Goal: Task Accomplishment & Management: Contribute content

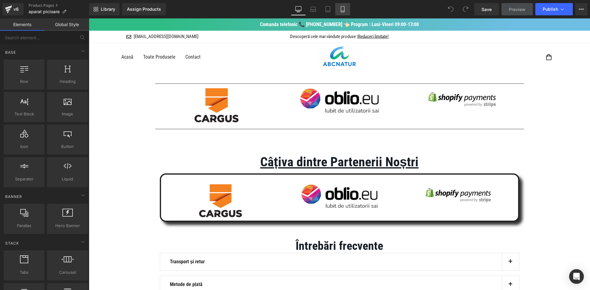
click at [340, 12] on icon at bounding box center [342, 9] width 6 height 6
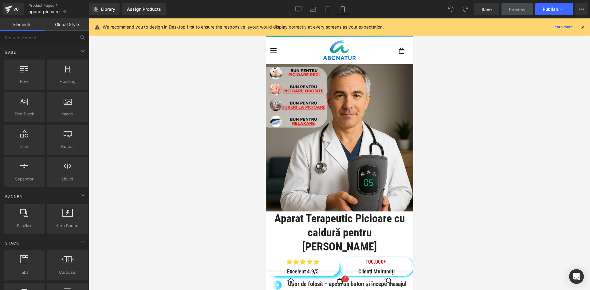
click at [583, 25] on icon at bounding box center [583, 27] width 6 height 6
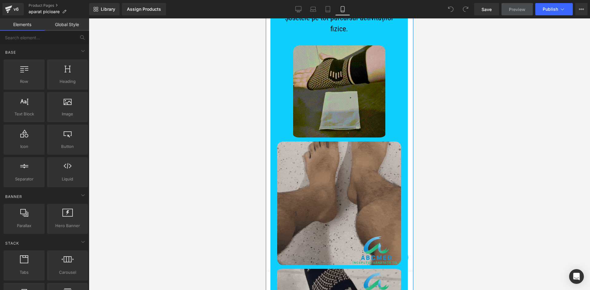
scroll to position [1659, 0]
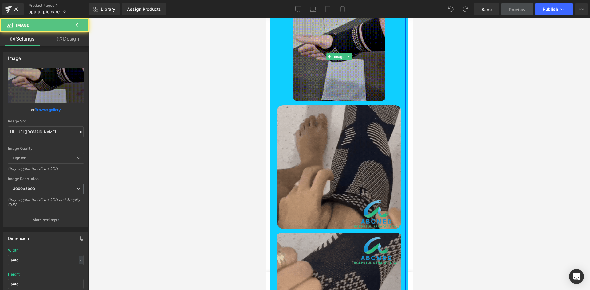
click at [342, 104] on img at bounding box center [339, 56] width 92 height 95
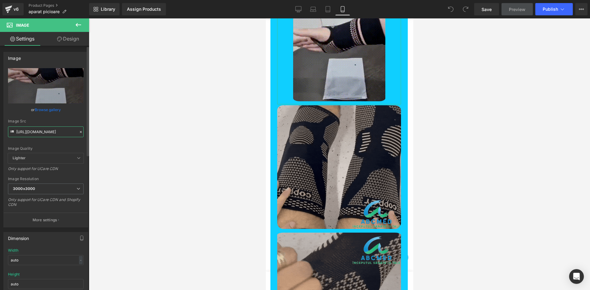
click at [56, 129] on input "https://cdn.shopify.com/s/files/1/0686/9958/6851/files/2_3000x3000.gif?v=173160…" at bounding box center [46, 132] width 76 height 11
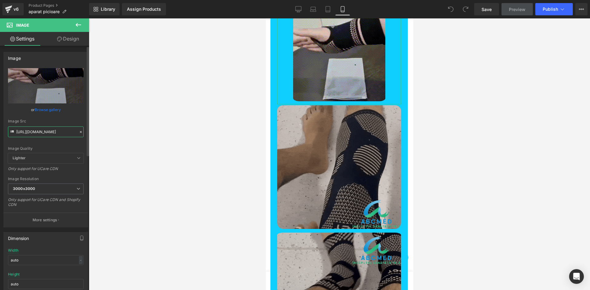
paste input "manapicior-ezgif.com-optimize.gif?v=1757602310"
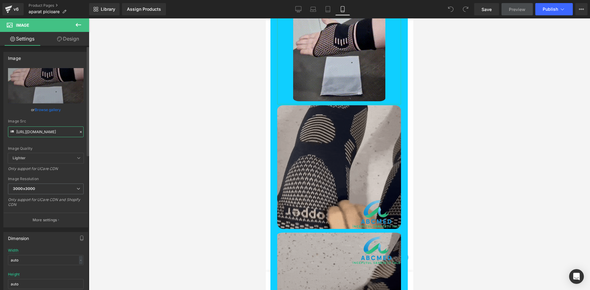
scroll to position [0, 128]
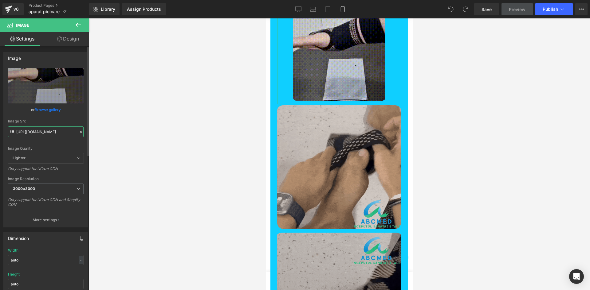
type input "https://cdn.shopify.com/s/files/1/0686/9958/6851/files/manapicior-ezgif.com-opt…"
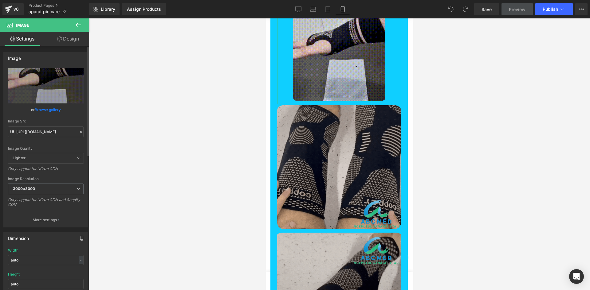
scroll to position [0, 0]
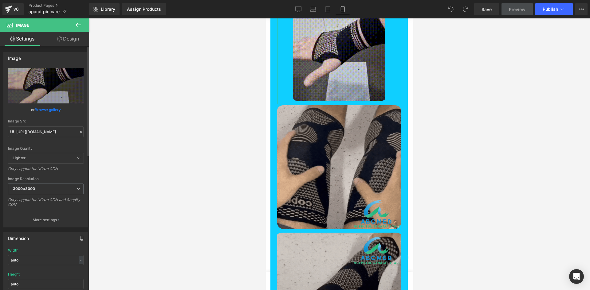
click at [59, 123] on div "Image Src" at bounding box center [46, 121] width 76 height 4
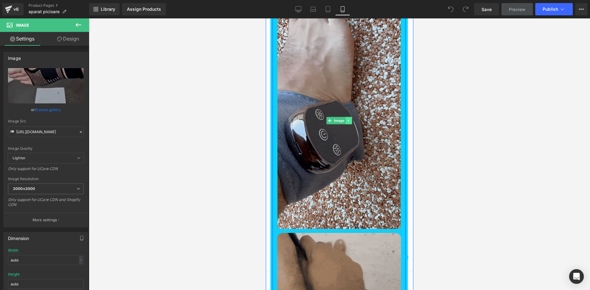
click at [347, 119] on icon at bounding box center [348, 121] width 3 height 4
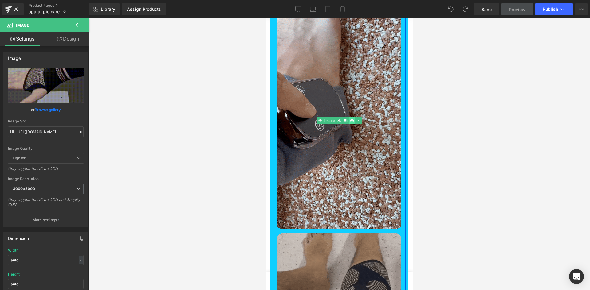
click at [350, 119] on icon at bounding box center [351, 120] width 3 height 3
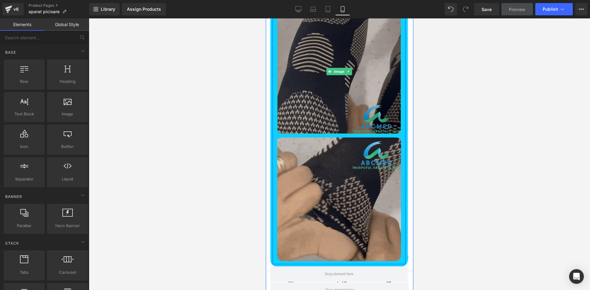
click at [324, 134] on img at bounding box center [339, 71] width 124 height 125
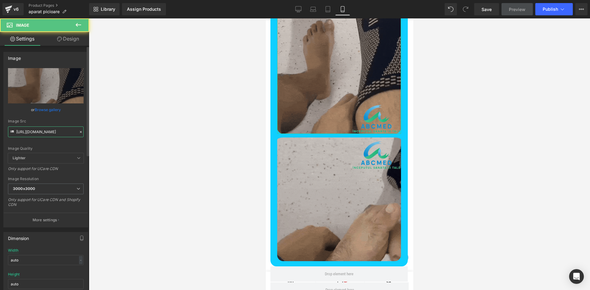
click at [39, 135] on input "https://cdn.shopify.com/s/files/1/0686/9958/6851/files/download_5_3000x3000.gif…" at bounding box center [46, 132] width 76 height 11
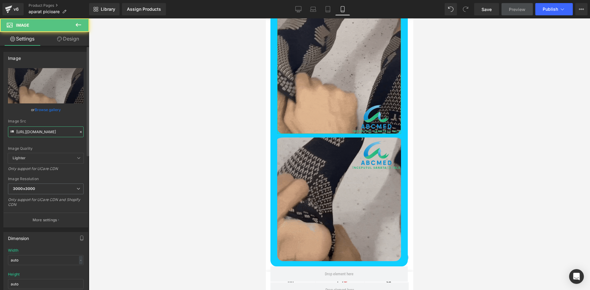
paste input "manapicior-ezgif.com-optimize.gif?v=1757602310"
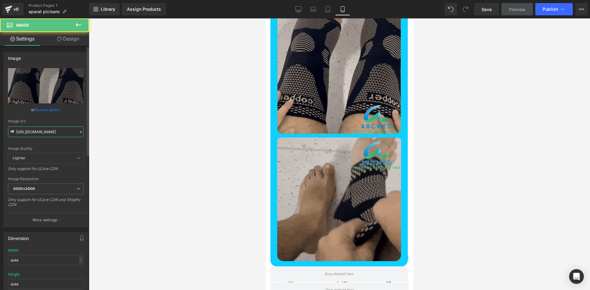
scroll to position [0, 128]
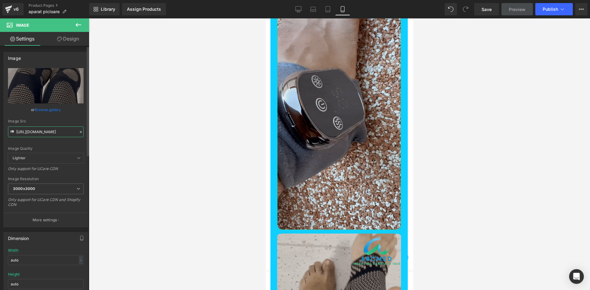
type input "https://cdn.shopify.com/s/files/1/0686/9958/6851/files/manapicior-ezgif.com-opt…"
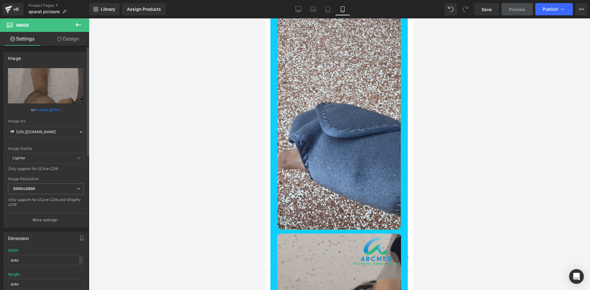
scroll to position [0, 0]
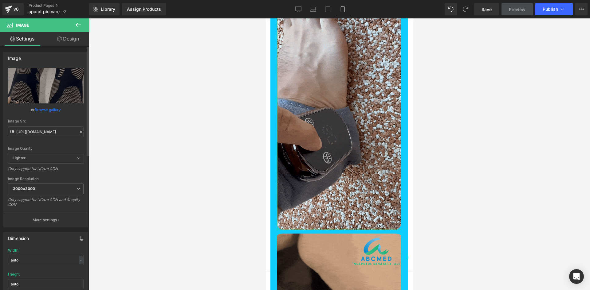
click at [53, 122] on div "Image Src" at bounding box center [46, 121] width 76 height 4
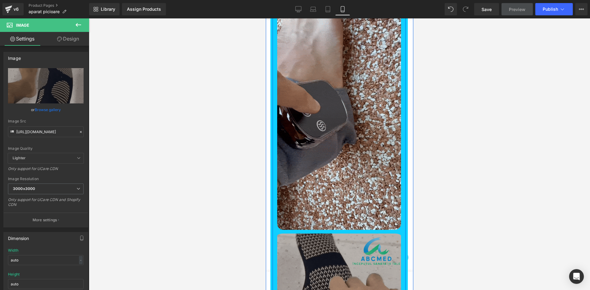
click at [357, 230] on img at bounding box center [339, 293] width 124 height 127
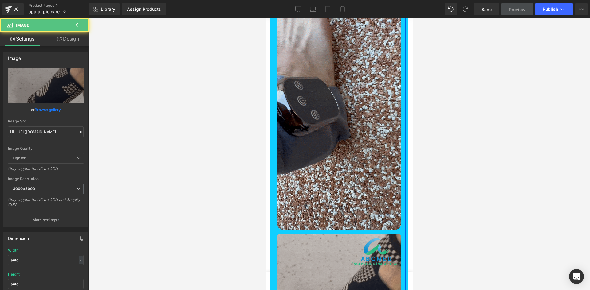
click at [347, 290] on icon at bounding box center [348, 294] width 3 height 4
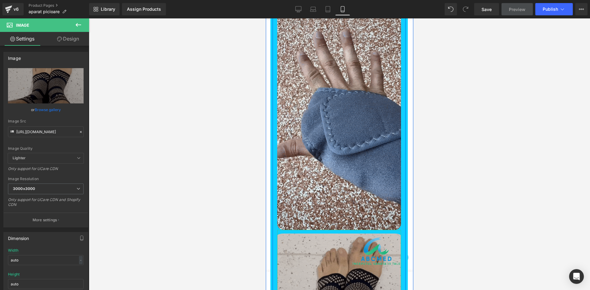
click at [350, 290] on icon at bounding box center [351, 294] width 3 height 4
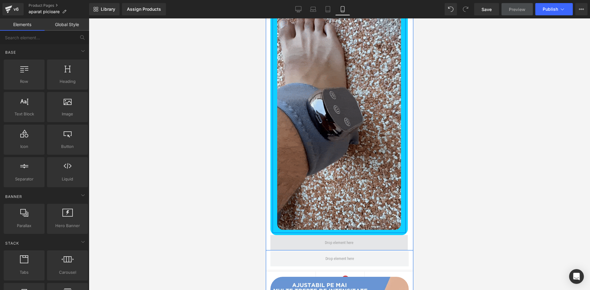
click at [304, 235] on span at bounding box center [338, 242] width 137 height 15
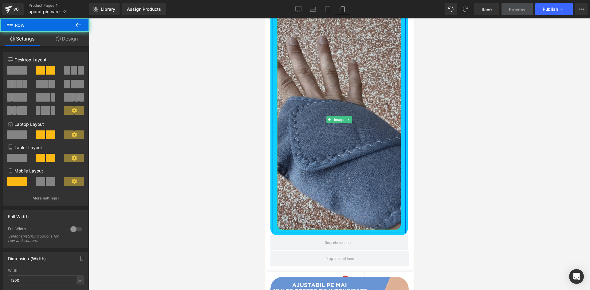
click at [334, 147] on img at bounding box center [339, 119] width 124 height 221
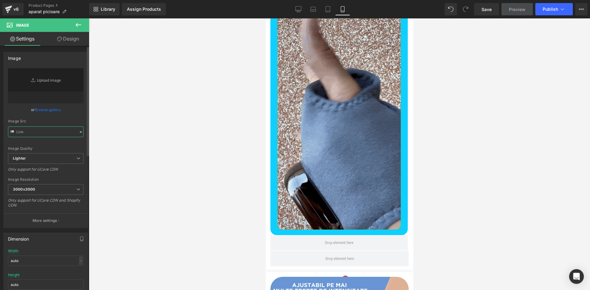
click at [54, 134] on input "text" at bounding box center [46, 132] width 76 height 11
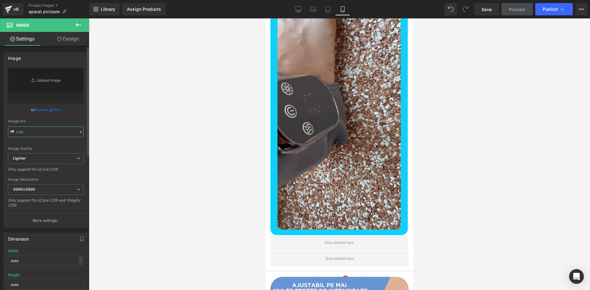
paste input "https://cdn.shopify.com/s/files/1/0686/9958/6851/files/manapicior-ezgif.com-opt…"
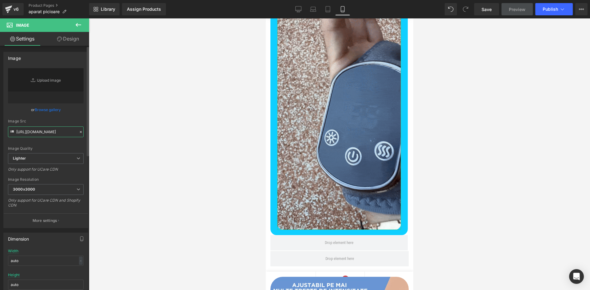
scroll to position [0, 128]
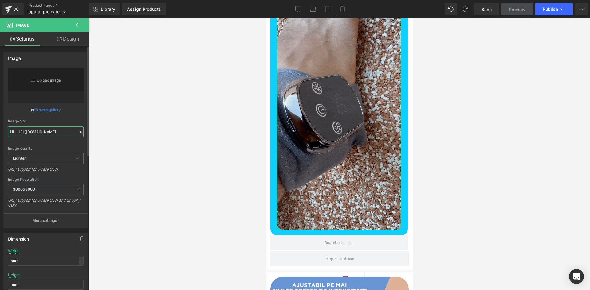
type input "https://cdn.shopify.com/s/files/1/0686/9958/6851/files/manapicior-ezgif.com-opt…"
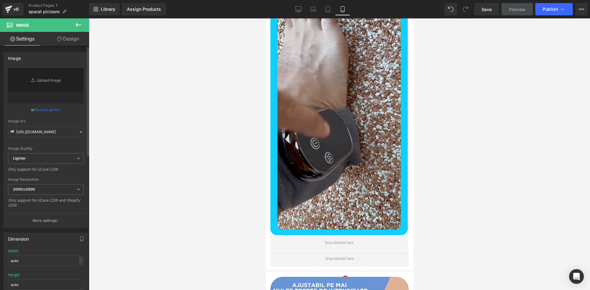
scroll to position [0, 0]
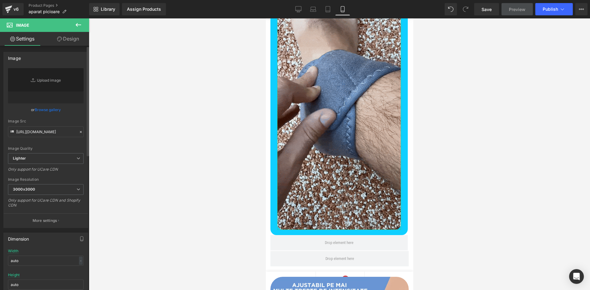
click at [60, 121] on div "Image Src" at bounding box center [46, 121] width 76 height 4
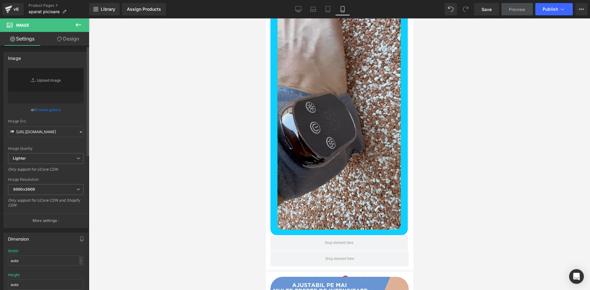
click at [58, 121] on div "Image Src" at bounding box center [46, 121] width 76 height 4
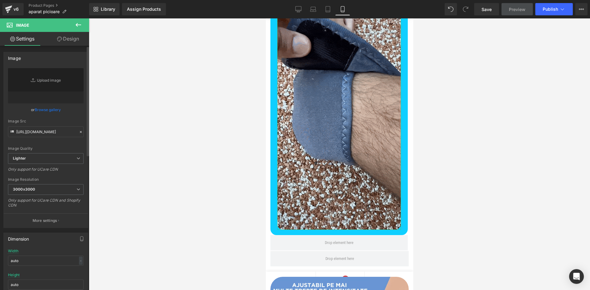
click at [58, 121] on div "Image Src" at bounding box center [46, 121] width 76 height 4
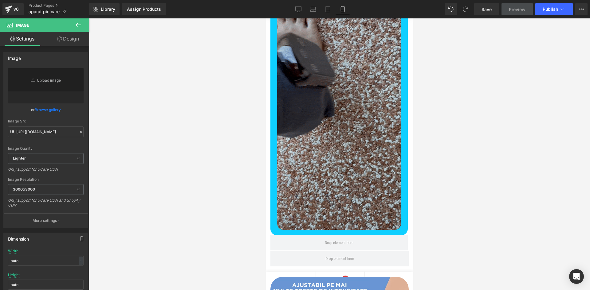
click at [343, 92] on img at bounding box center [339, 119] width 124 height 221
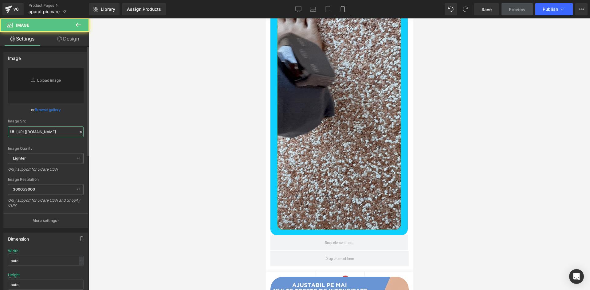
click at [54, 132] on input "https://cdn.shopify.com/s/files/1/0686/9958/6851/files/manapicior-ezgif.com-opt…" at bounding box center [46, 132] width 76 height 11
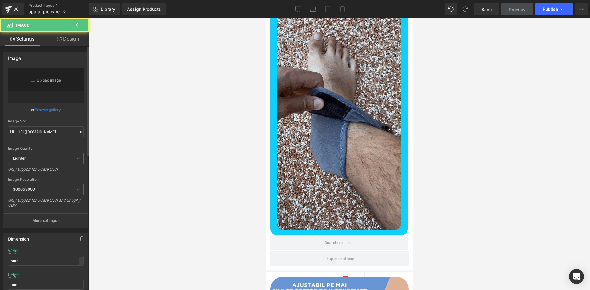
click at [62, 120] on div "Image Src" at bounding box center [46, 121] width 76 height 4
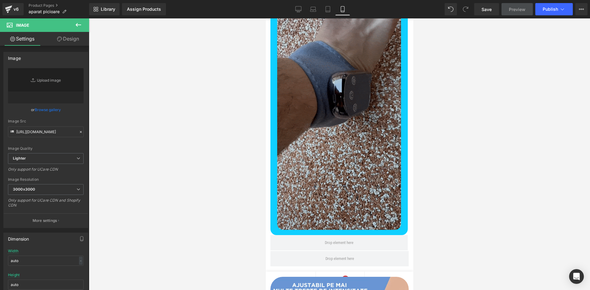
click at [301, 229] on img at bounding box center [339, 119] width 124 height 221
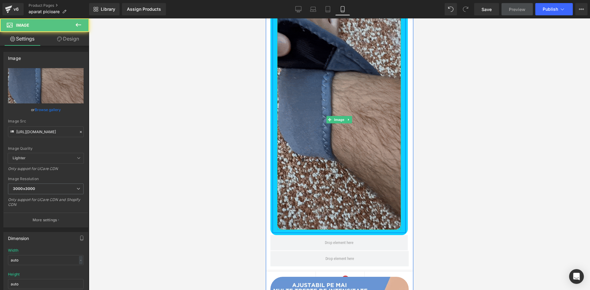
click at [308, 109] on img at bounding box center [339, 119] width 124 height 221
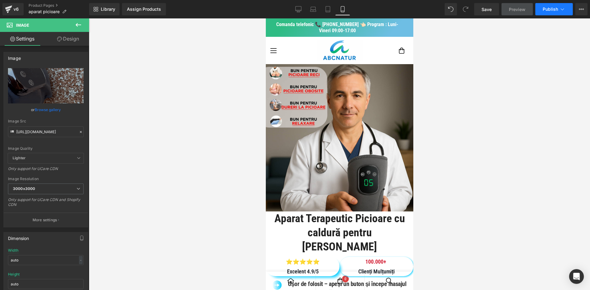
click at [545, 12] on button "Publish" at bounding box center [553, 9] width 37 height 12
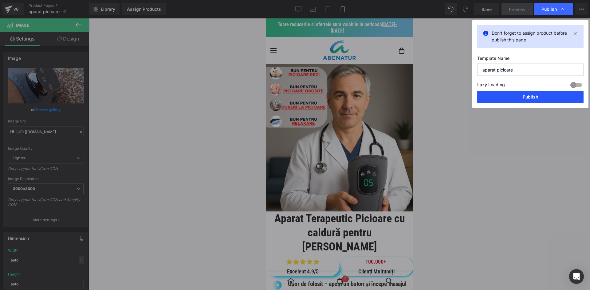
click at [527, 100] on button "Publish" at bounding box center [530, 97] width 106 height 12
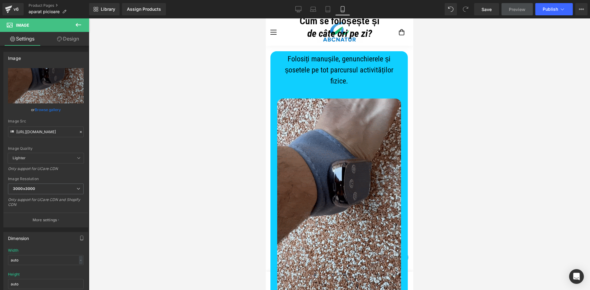
scroll to position [1541, 0]
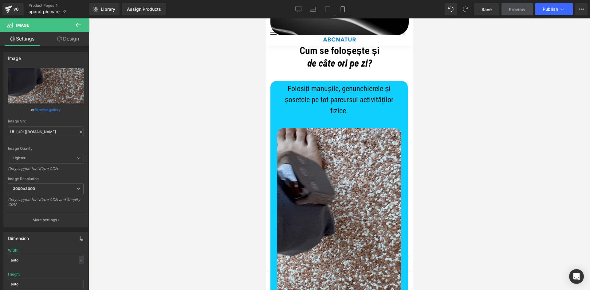
click at [351, 116] on p "Folosiți manușile, genunchierele și șosetele pe tot parcursul activităților fiz…" at bounding box center [339, 99] width 124 height 33
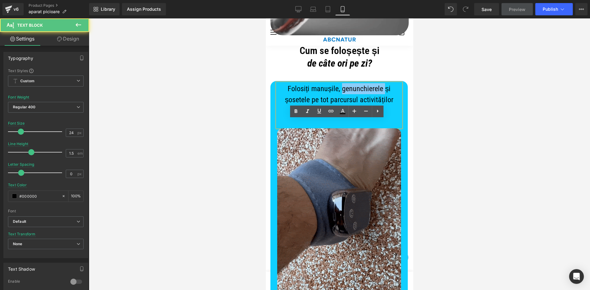
click at [351, 116] on p "Folosiți manușile, genunchierele și șosetele pe tot parcursul activităților fiz…" at bounding box center [339, 99] width 124 height 33
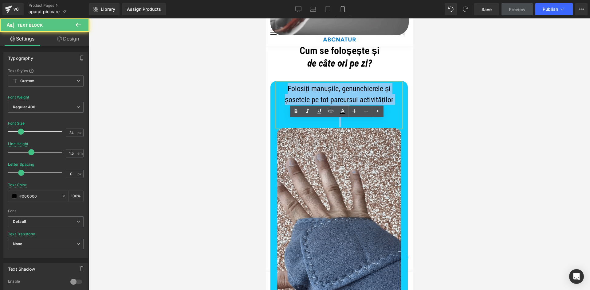
click at [351, 116] on p "Folosiți manușile, genunchierele și șosetele pe tot parcursul activităților fiz…" at bounding box center [339, 99] width 124 height 33
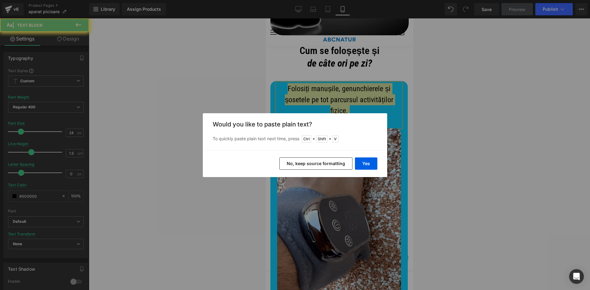
click at [369, 170] on div "Yes No, keep source formatting" at bounding box center [295, 163] width 184 height 27
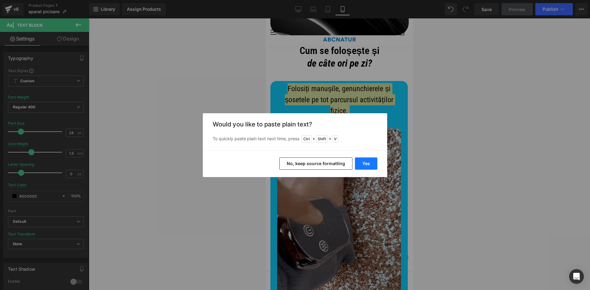
click at [369, 165] on button "Yes" at bounding box center [366, 164] width 22 height 12
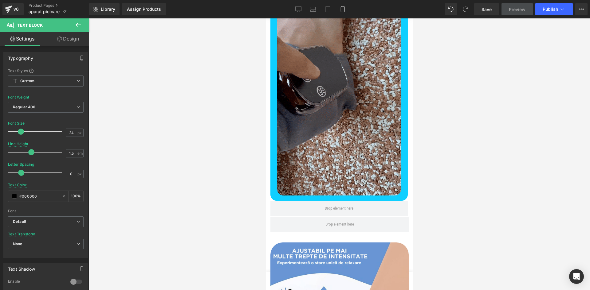
scroll to position [1664, 0]
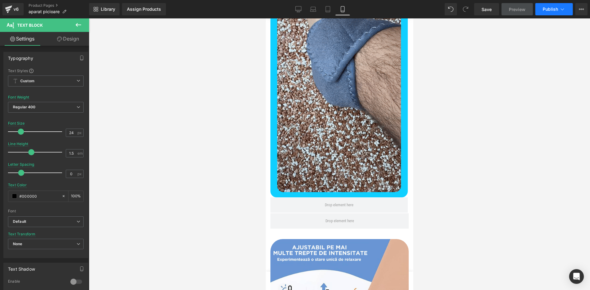
click at [550, 11] on span "Publish" at bounding box center [550, 9] width 15 height 5
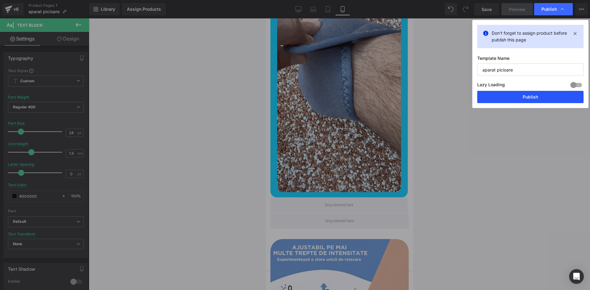
click at [519, 94] on button "Publish" at bounding box center [530, 97] width 106 height 12
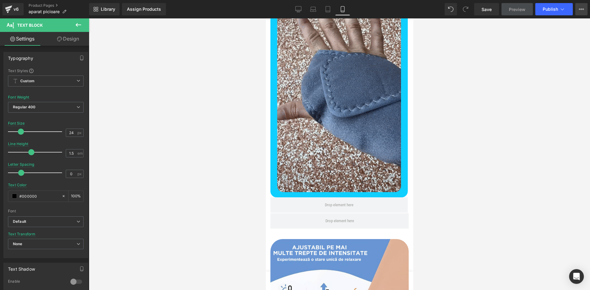
click at [581, 8] on icon at bounding box center [581, 9] width 5 height 5
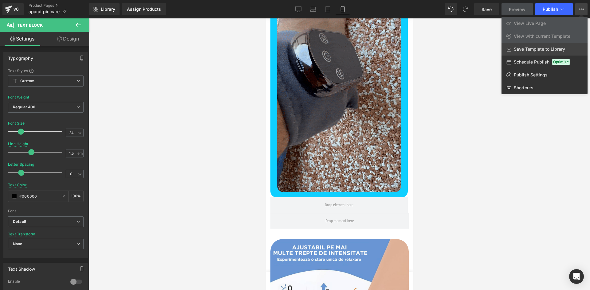
click at [532, 47] on span "Save Template to Library" at bounding box center [539, 49] width 51 height 6
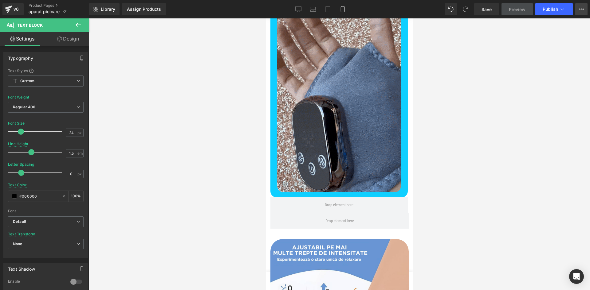
click at [580, 10] on icon at bounding box center [581, 9] width 5 height 5
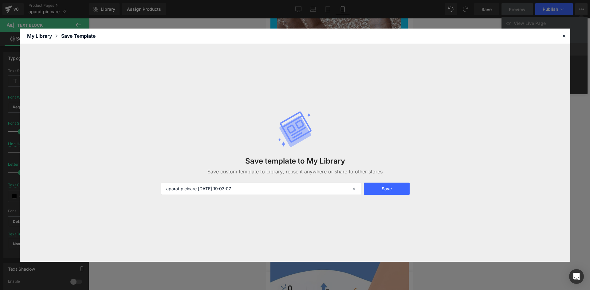
click at [538, 49] on div "Save template to My Library Save custom template to Library, reuse it anywhere …" at bounding box center [295, 153] width 551 height 218
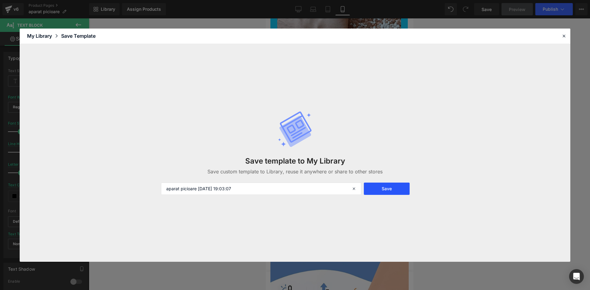
click at [367, 194] on button "Save" at bounding box center [387, 189] width 46 height 12
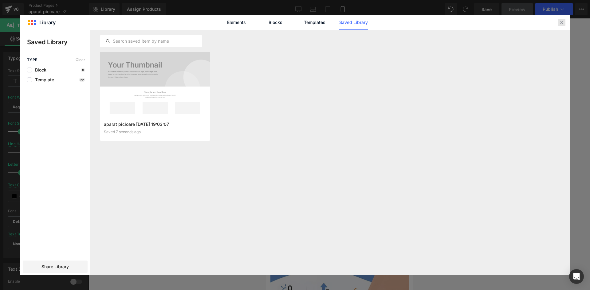
click at [560, 23] on icon at bounding box center [562, 23] width 6 height 6
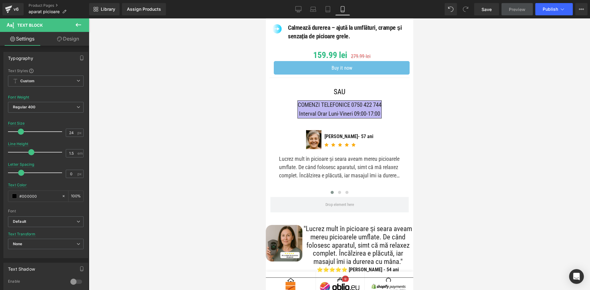
scroll to position [0, 0]
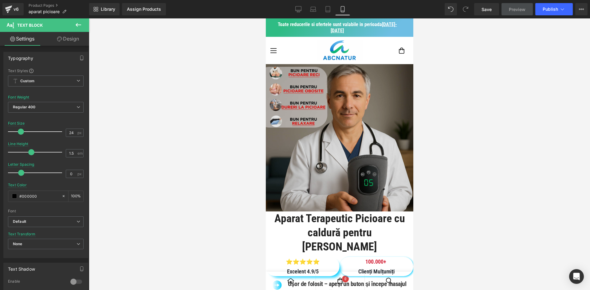
click at [356, 97] on img at bounding box center [338, 137] width 147 height 147
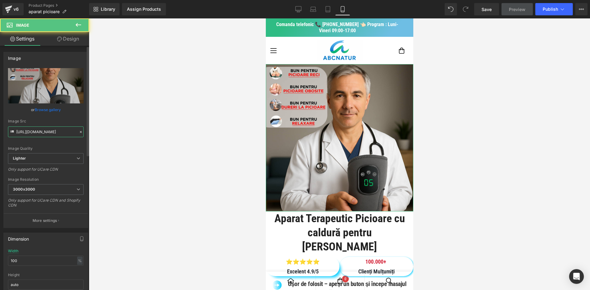
click at [36, 132] on input "https://ucarecdn.com/3618cb39-81be-43a7-9b1b-e3867cbe5aa3/-/format/auto/-/previ…" at bounding box center [46, 132] width 76 height 11
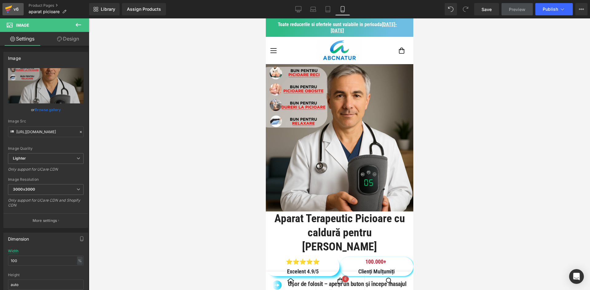
click at [10, 9] on icon at bounding box center [8, 9] width 7 height 15
click at [547, 12] on button "Publish" at bounding box center [553, 9] width 37 height 12
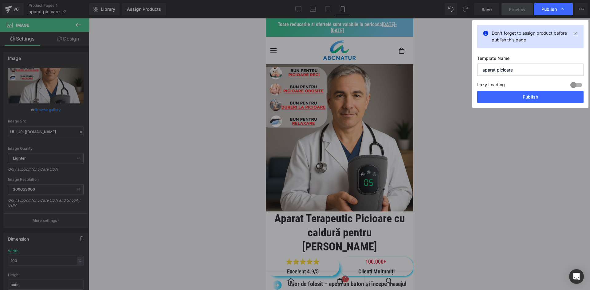
click at [500, 97] on button "Publish" at bounding box center [530, 97] width 106 height 12
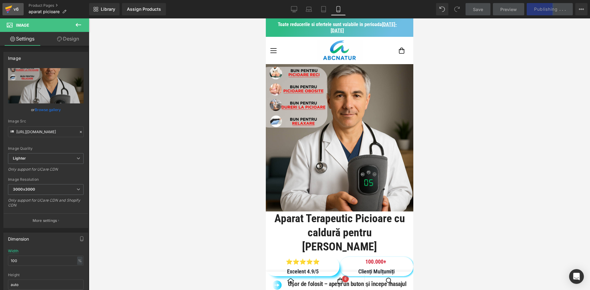
click at [15, 8] on div "v6" at bounding box center [16, 9] width 8 height 8
click at [4, 8] on link "v6" at bounding box center [12, 9] width 21 height 12
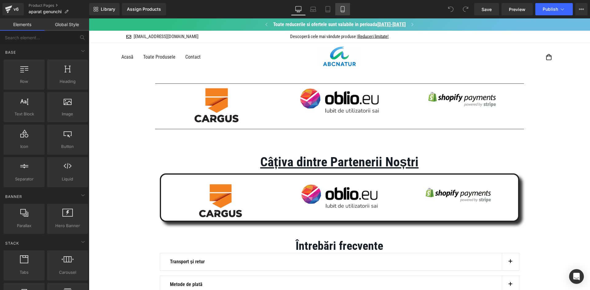
click at [345, 10] on icon at bounding box center [342, 9] width 6 height 6
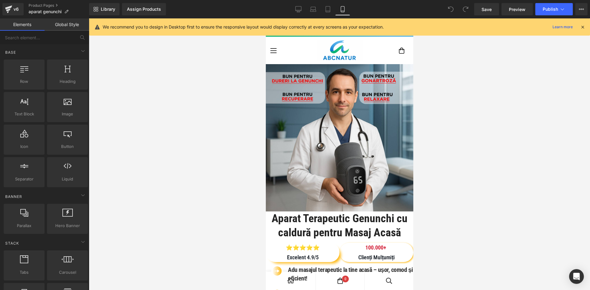
click at [581, 27] on icon at bounding box center [583, 27] width 6 height 6
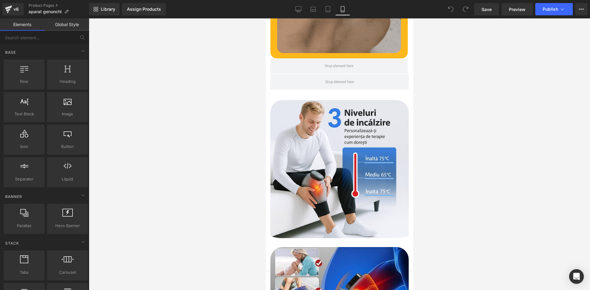
scroll to position [1929, 0]
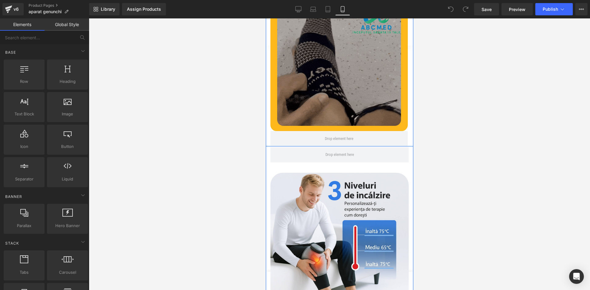
click at [370, 126] on img at bounding box center [339, 61] width 124 height 127
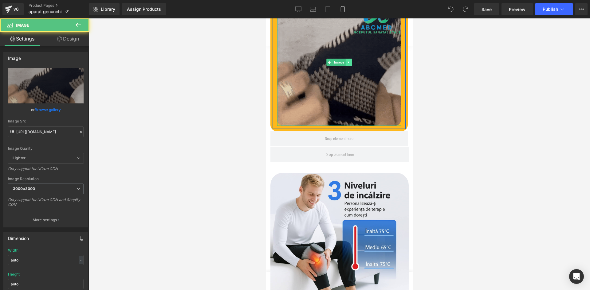
click at [347, 64] on icon at bounding box center [348, 63] width 3 height 4
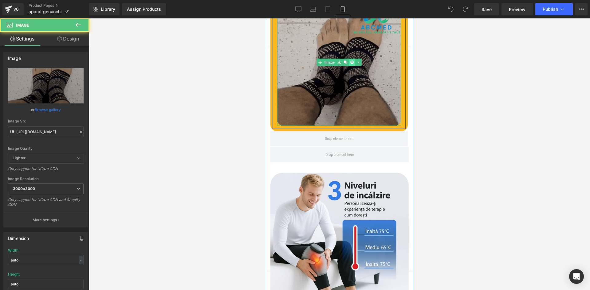
click at [350, 64] on icon at bounding box center [351, 62] width 3 height 3
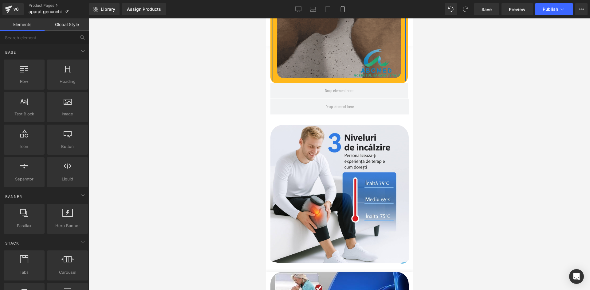
scroll to position [1837, 0]
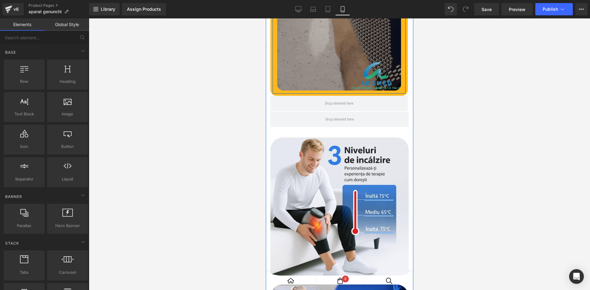
click at [363, 91] on img at bounding box center [339, 28] width 124 height 125
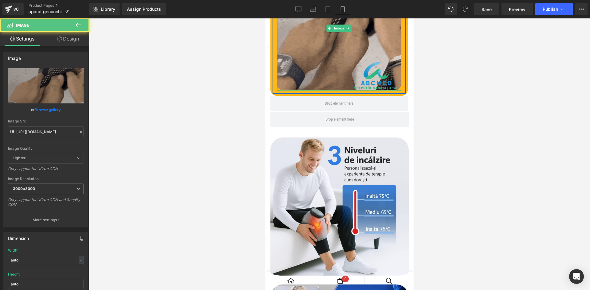
click at [347, 30] on icon at bounding box center [348, 28] width 3 height 4
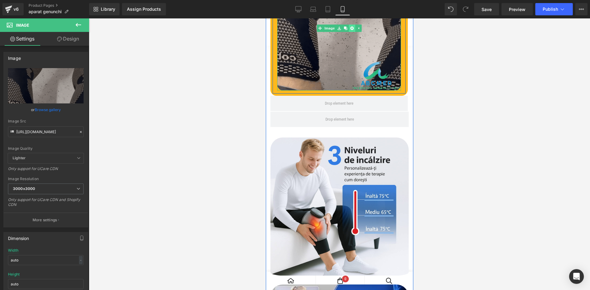
click at [350, 30] on icon at bounding box center [351, 28] width 3 height 3
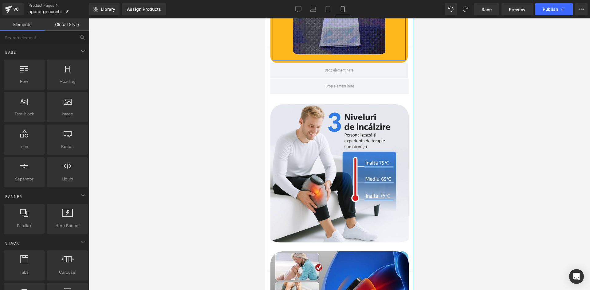
scroll to position [1745, 0]
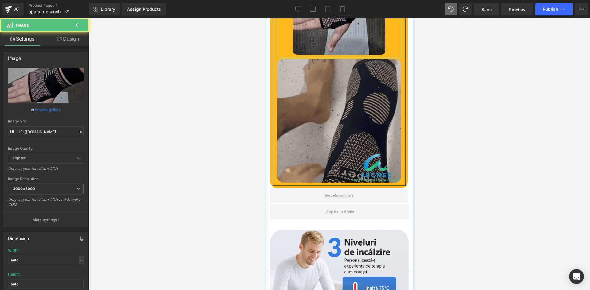
click at [363, 58] on img at bounding box center [339, 10] width 92 height 95
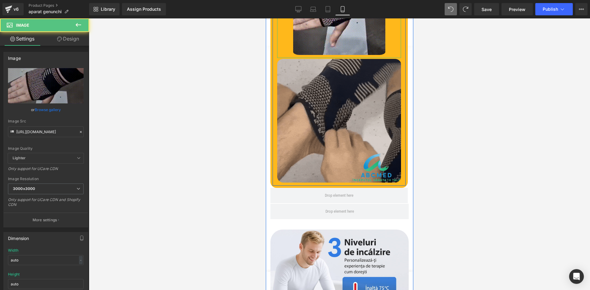
click at [347, 12] on icon at bounding box center [348, 11] width 3 height 4
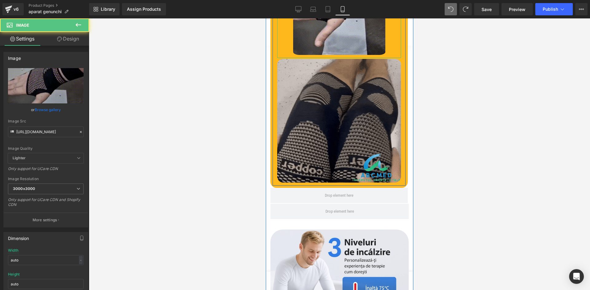
click at [350, 12] on icon at bounding box center [351, 10] width 3 height 3
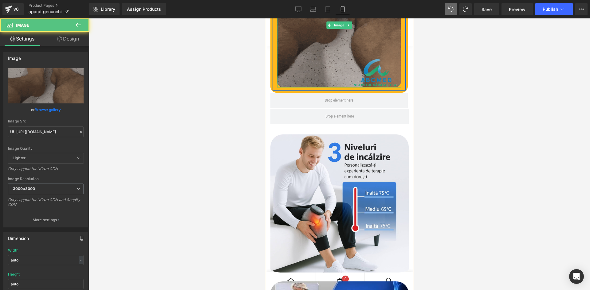
click at [339, 67] on img at bounding box center [339, 25] width 124 height 125
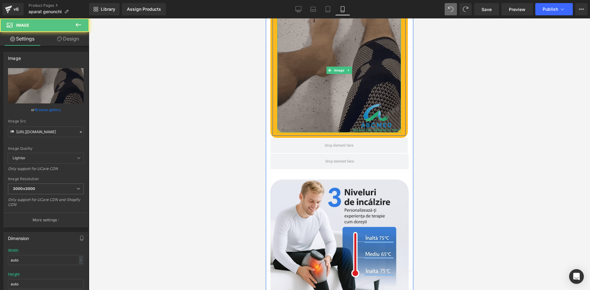
scroll to position [1684, 0]
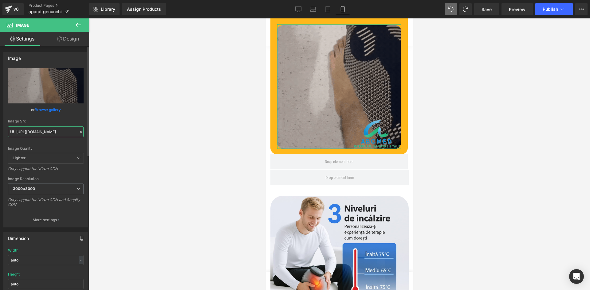
click at [47, 132] on input "https://cdn.shopify.com/s/files/1/0686/9958/6851/files/download_5_3000x3000.gif…" at bounding box center [46, 132] width 76 height 11
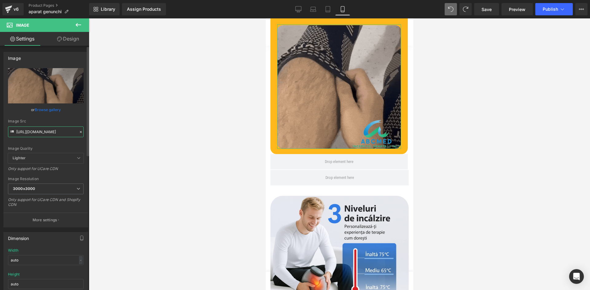
paste input "cot_genunchi.ezgif.com-optimize.gif?v=1757602308"
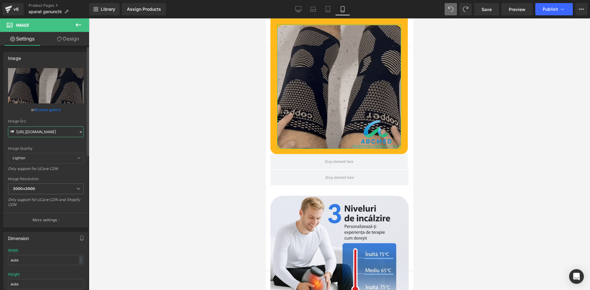
scroll to position [0, 132]
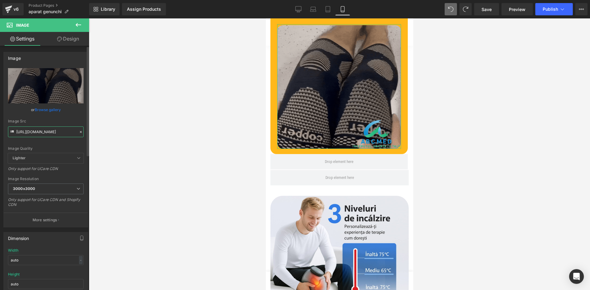
type input "https://cdn.shopify.com/s/files/1/0686/9958/6851/files/cot_genunchi.ezgif.com-o…"
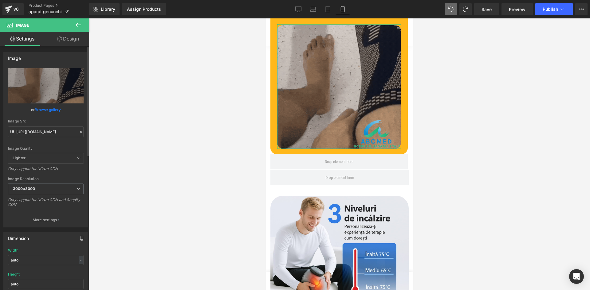
scroll to position [0, 0]
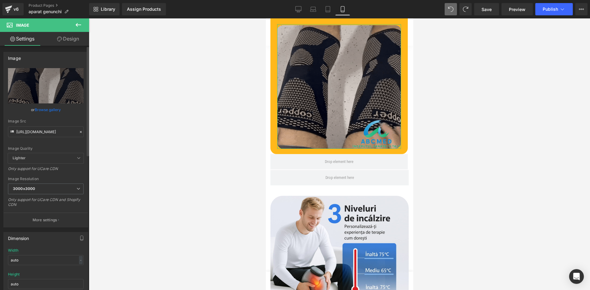
click at [52, 124] on div "Image Src https://cdn.shopify.com/s/files/1/0686/9958/6851/files/cot_genunchi.e…" at bounding box center [46, 128] width 76 height 18
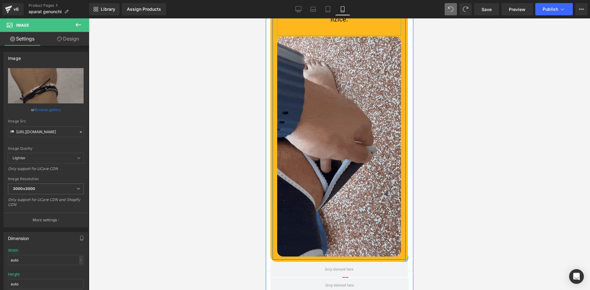
scroll to position [1653, 0]
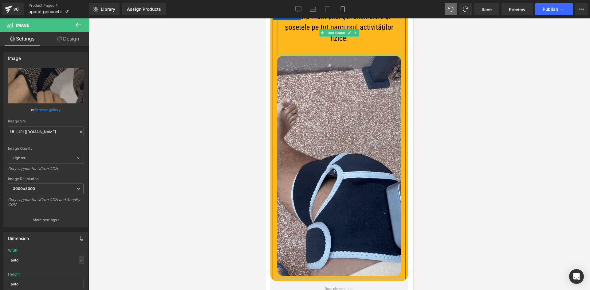
click at [372, 44] on p "Folosiți manușile, genunchierele și șosetele pe tot parcursul activităților fiz…" at bounding box center [339, 27] width 124 height 33
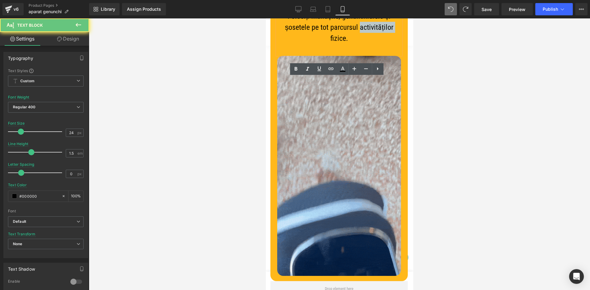
click at [372, 44] on p "Folosiți manușile, genunchierele și șosetele pe tot parcursul activităților fiz…" at bounding box center [339, 27] width 124 height 33
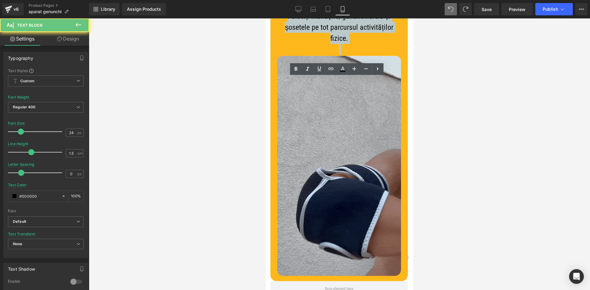
click at [372, 44] on p "Folosiți manușile, genunchierele și șosetele pe tot parcursul activităților fiz…" at bounding box center [339, 27] width 124 height 33
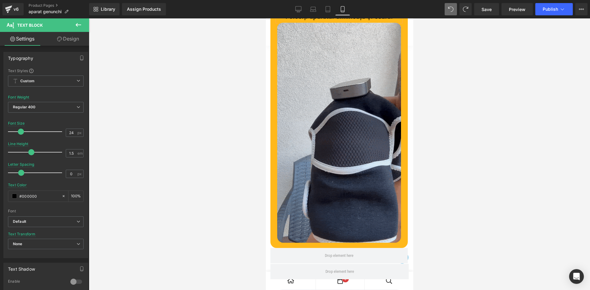
click at [359, 22] on p "Folosiți aparatul dimineața și seara." at bounding box center [339, 16] width 124 height 11
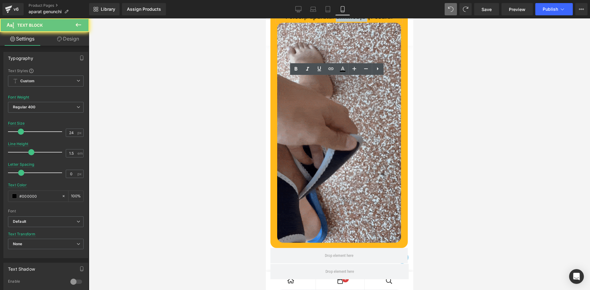
click at [359, 22] on p "Folosiți aparatul dimineața și seara." at bounding box center [339, 16] width 124 height 11
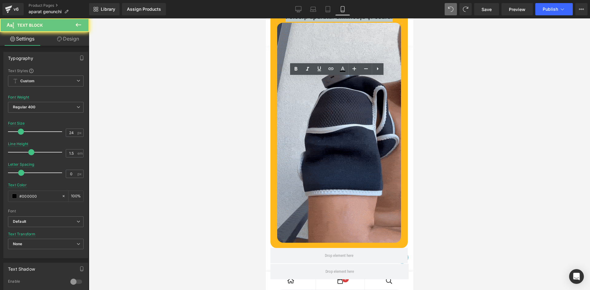
click at [359, 22] on p "Folosiți aparatul dimineața și seara." at bounding box center [339, 16] width 124 height 11
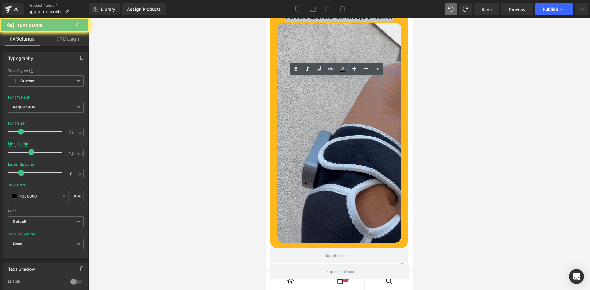
copy p "Folosiți aparatul dimineața și seara."
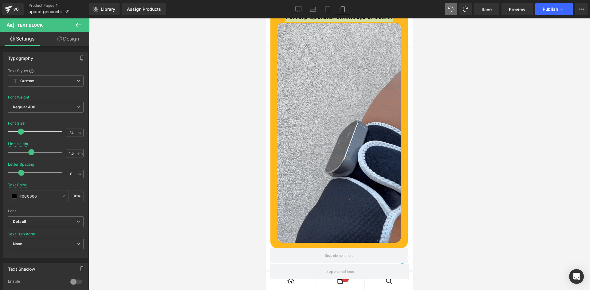
click at [557, 3] on div "Library Assign Products Product Preview No product match your search. Please tr…" at bounding box center [339, 9] width 501 height 18
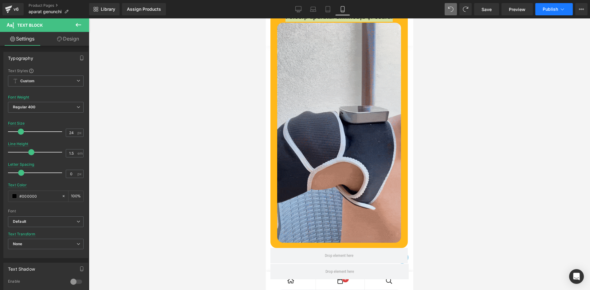
click at [555, 7] on span "Publish" at bounding box center [550, 9] width 15 height 5
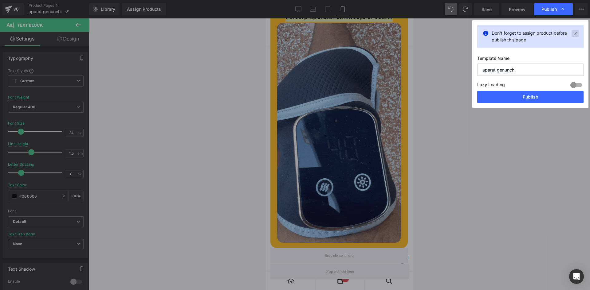
drag, startPoint x: 576, startPoint y: 33, endPoint x: 421, endPoint y: 95, distance: 167.3
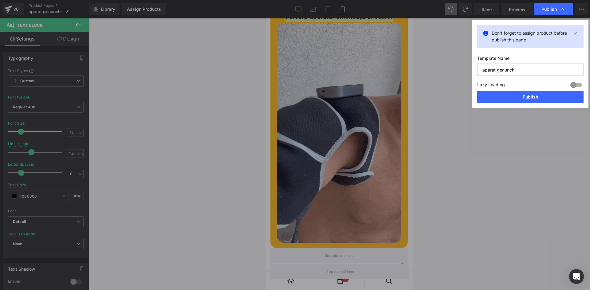
click at [576, 33] on icon at bounding box center [574, 33] width 7 height 7
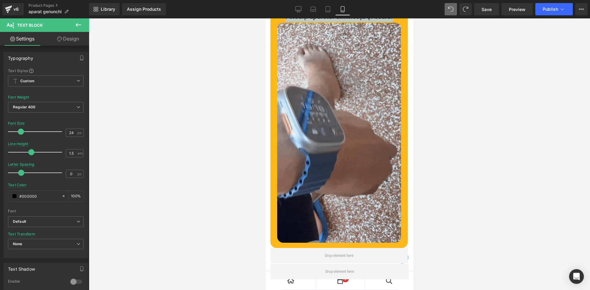
click at [350, 130] on img at bounding box center [339, 132] width 124 height 221
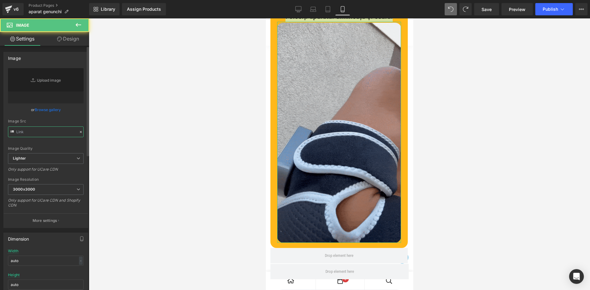
click at [41, 135] on input "text" at bounding box center [46, 132] width 76 height 11
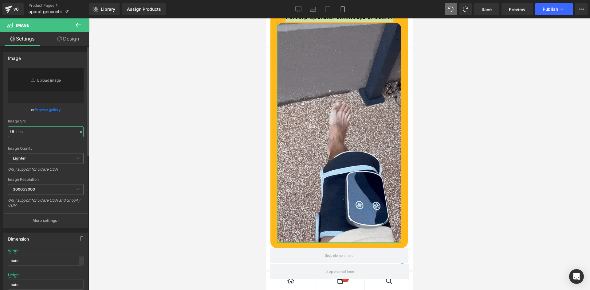
paste input "Folosiți aparatul dimineața și seara."
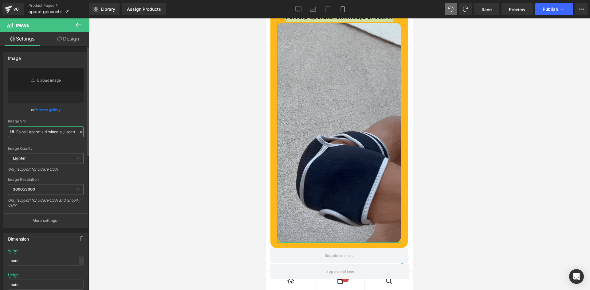
scroll to position [0, 4]
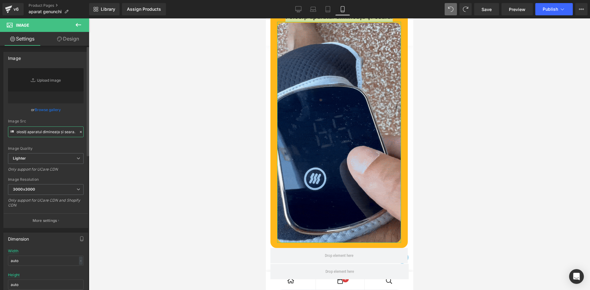
type input "Folosiți aparatul dimineața și seara."
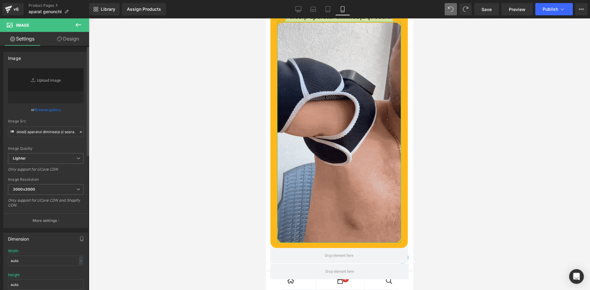
scroll to position [0, 0]
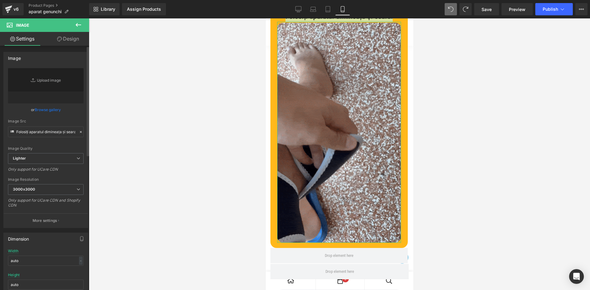
click at [51, 123] on div "Image Src" at bounding box center [46, 121] width 76 height 4
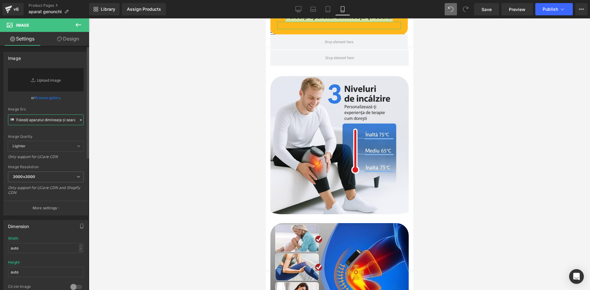
click at [35, 120] on input "Folosiți aparatul dimineața și seara." at bounding box center [46, 120] width 76 height 11
paste input "https://cdn.shopify.com/s/files/1/0686/9958/6851/files/cot_genunchi.ezgif.com-o…"
type input "https://cdn.shopify.com/s/files/1/0686/9958/6851/files/cot_genunchi.ezgif.com-o…"
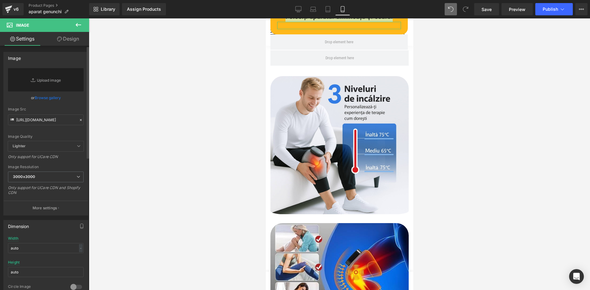
click at [46, 109] on div "Image Src" at bounding box center [46, 109] width 76 height 4
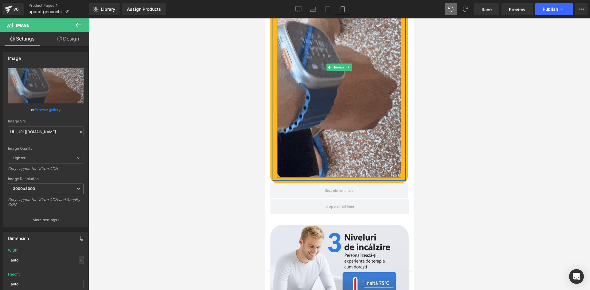
scroll to position [1745, 0]
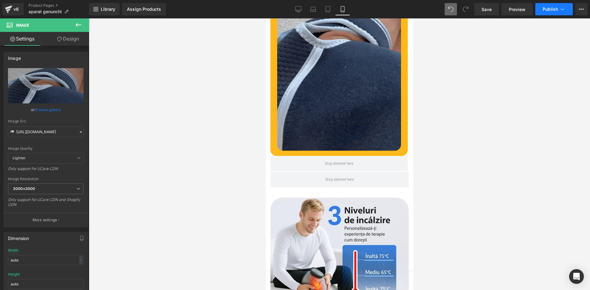
click at [545, 9] on span "Publish" at bounding box center [550, 9] width 15 height 5
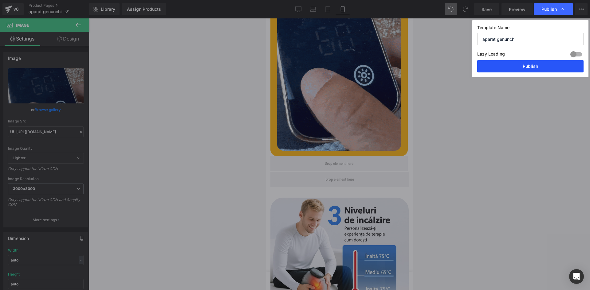
click at [528, 73] on div "Template Name aparat genunchi Lazy Loading Build Upgrade plan to unlock Lazy lo…" at bounding box center [530, 48] width 116 height 57
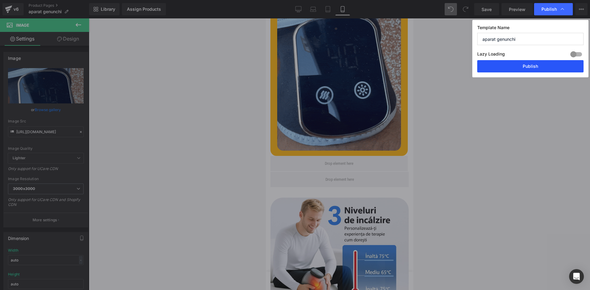
click at [527, 70] on button "Publish" at bounding box center [530, 66] width 106 height 12
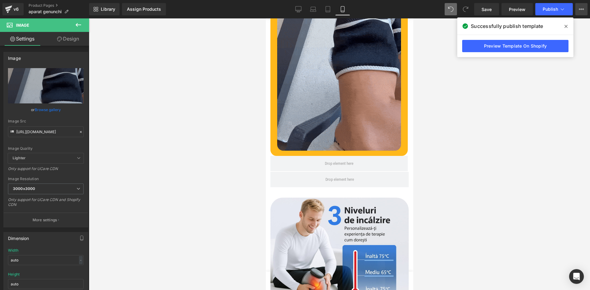
drag, startPoint x: 578, startPoint y: 10, endPoint x: 575, endPoint y: 18, distance: 8.1
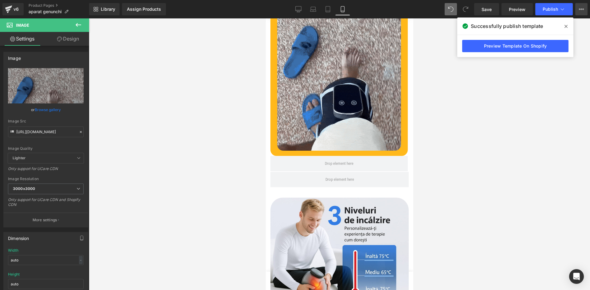
click at [578, 10] on button "View Live Page View with current Template Save Template to Library Schedule Pub…" at bounding box center [581, 9] width 12 height 12
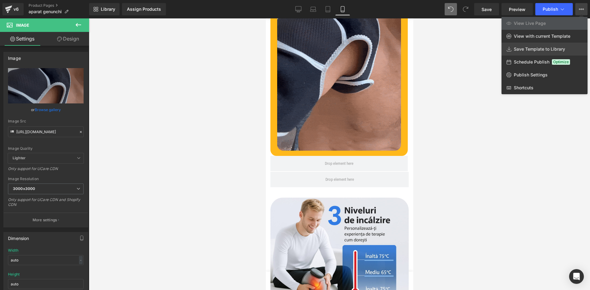
click at [527, 51] on span "Save Template to Library" at bounding box center [539, 49] width 51 height 6
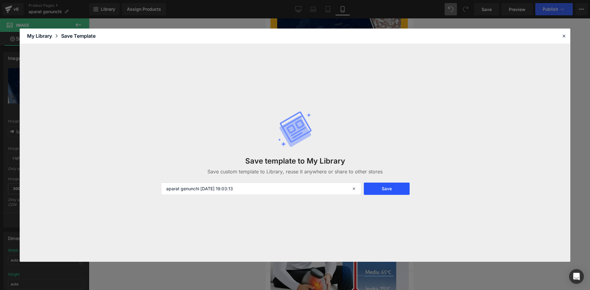
click at [387, 191] on button "Save" at bounding box center [387, 189] width 46 height 12
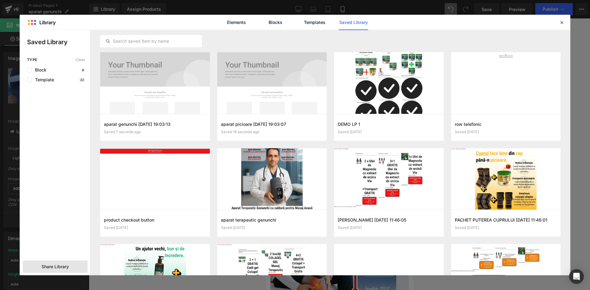
drag, startPoint x: 60, startPoint y: 265, endPoint x: 61, endPoint y: 261, distance: 3.9
click at [60, 265] on span "Share Library" at bounding box center [54, 267] width 27 height 6
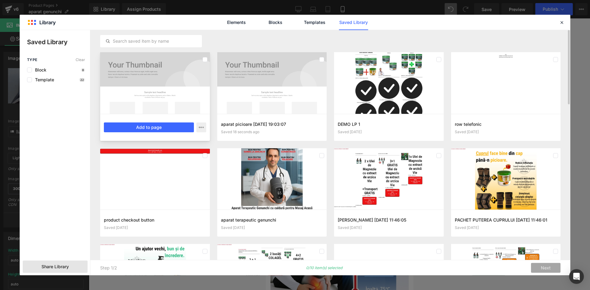
click at [193, 67] on div at bounding box center [155, 83] width 110 height 62
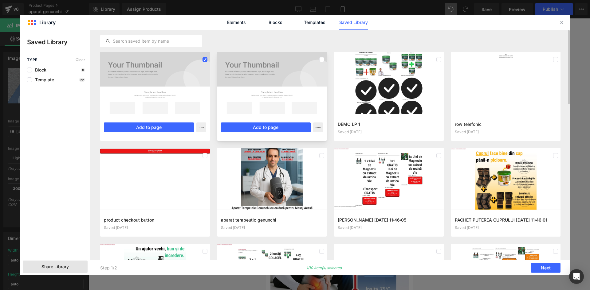
click at [269, 66] on div at bounding box center [272, 83] width 110 height 62
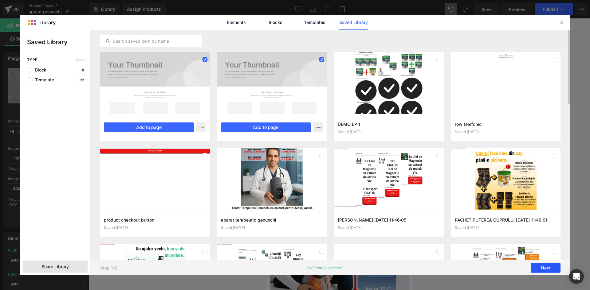
click at [536, 268] on button "Next" at bounding box center [545, 268] width 29 height 10
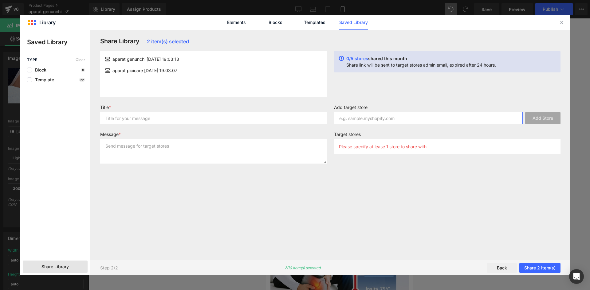
click at [414, 115] on input "text" at bounding box center [428, 118] width 189 height 12
paste input "http://b78221-2.myshopify.com"
type input "http://b78221-2.myshopify.com"
click at [543, 115] on button "Add Store" at bounding box center [542, 118] width 35 height 12
click at [201, 119] on input "text" at bounding box center [213, 118] width 226 height 12
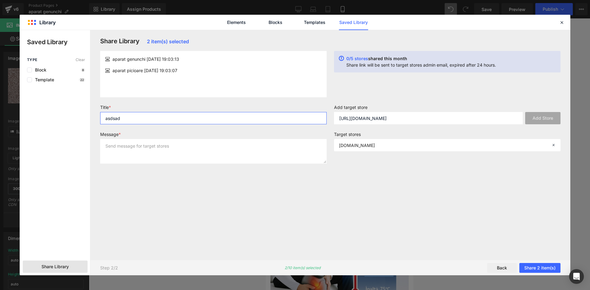
type input "asdsad"
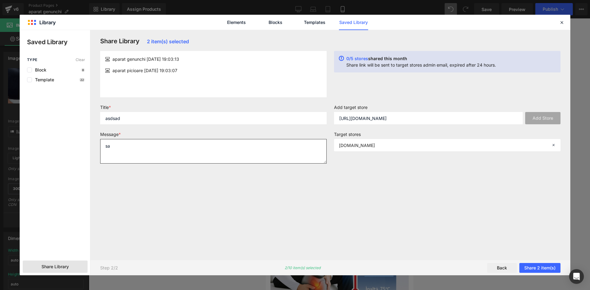
click at [191, 151] on textarea "sa" at bounding box center [213, 151] width 226 height 25
type textarea "sad"
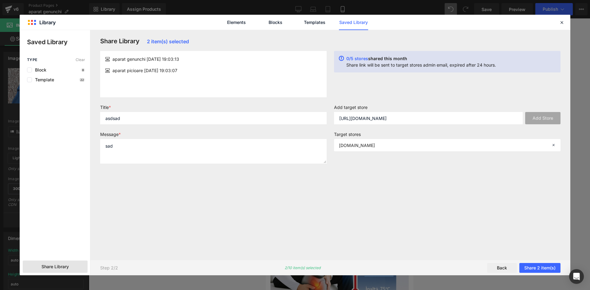
click at [544, 262] on div "Step 2/2 2/10 item(s) selected Back Share 2 item(s)" at bounding box center [330, 267] width 480 height 15
click at [544, 266] on button "Share 2 item(s)" at bounding box center [539, 268] width 41 height 10
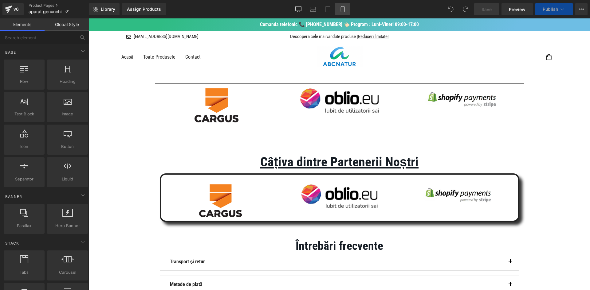
click at [349, 5] on link "Mobile" at bounding box center [342, 9] width 15 height 12
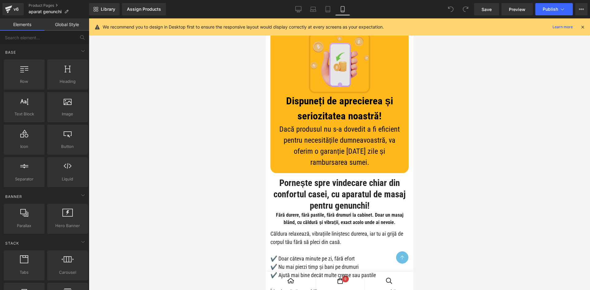
scroll to position [1167, 0]
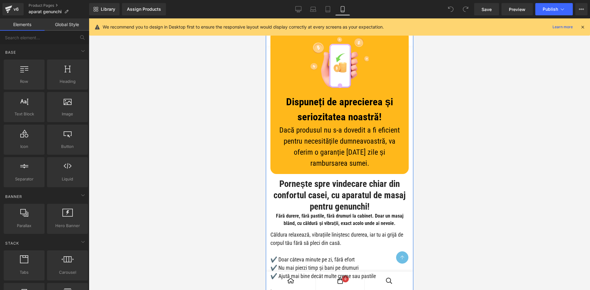
click at [359, 16] on div "Liquid" at bounding box center [339, 8] width 138 height 15
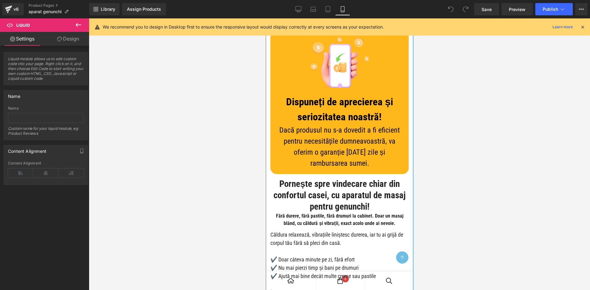
click at [374, 16] on div "Liquid" at bounding box center [339, 8] width 138 height 15
click at [339, 12] on span "Liquid" at bounding box center [336, 6] width 17 height 9
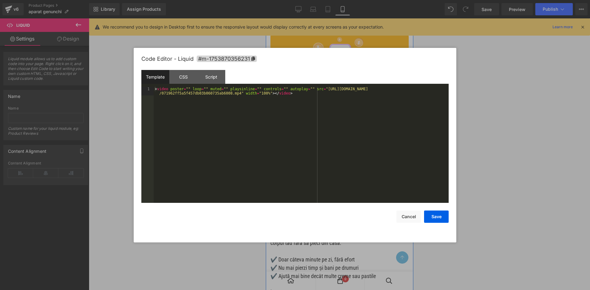
click at [345, 16] on div "Liquid" at bounding box center [339, 8] width 138 height 15
click at [409, 221] on button "Cancel" at bounding box center [408, 217] width 25 height 12
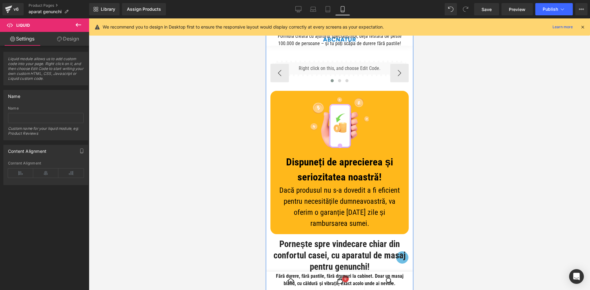
scroll to position [1106, 0]
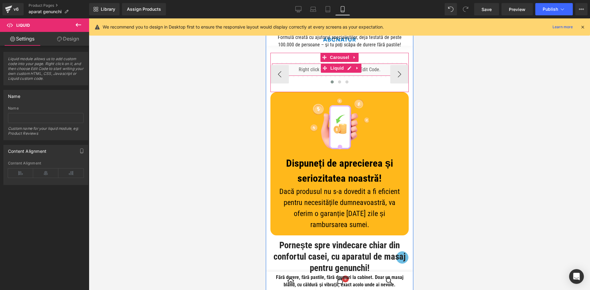
click at [356, 77] on div "Liquid" at bounding box center [339, 69] width 138 height 15
click at [356, 73] on link at bounding box center [357, 68] width 8 height 9
click at [335, 77] on div "Liquid" at bounding box center [339, 69] width 138 height 15
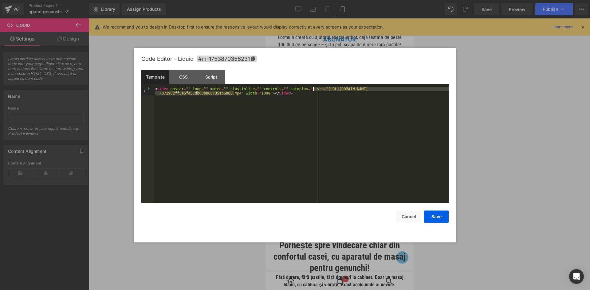
drag, startPoint x: 233, startPoint y: 95, endPoint x: 314, endPoint y: 90, distance: 80.6
click at [314, 90] on div "< video poster = "" loop = "" muted = "" playsinline = "" controls = "" autopla…" at bounding box center [301, 153] width 295 height 133
click at [439, 214] on button "Save" at bounding box center [436, 217] width 25 height 12
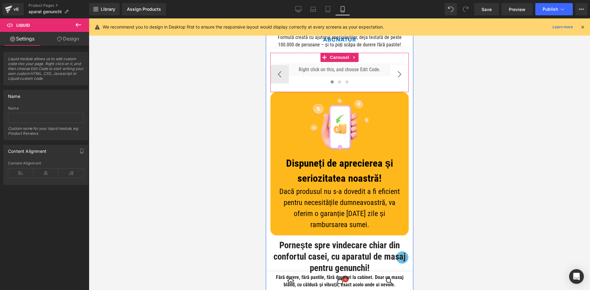
click at [395, 84] on button "›" at bounding box center [399, 74] width 18 height 18
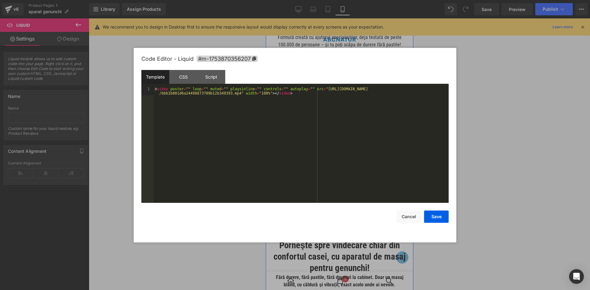
click at [346, 69] on icon at bounding box center [348, 67] width 4 height 5
drag, startPoint x: 313, startPoint y: 90, endPoint x: 233, endPoint y: 94, distance: 80.3
click at [233, 94] on div "< video poster = "" loop = "" muted = "" playsinline = "" controls = "" autopla…" at bounding box center [301, 153] width 295 height 133
click at [441, 214] on button "Save" at bounding box center [436, 217] width 25 height 12
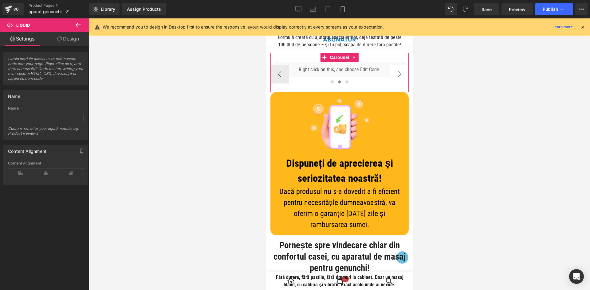
click at [392, 84] on button "›" at bounding box center [399, 74] width 18 height 18
click at [347, 77] on div "Liquid" at bounding box center [339, 69] width 138 height 15
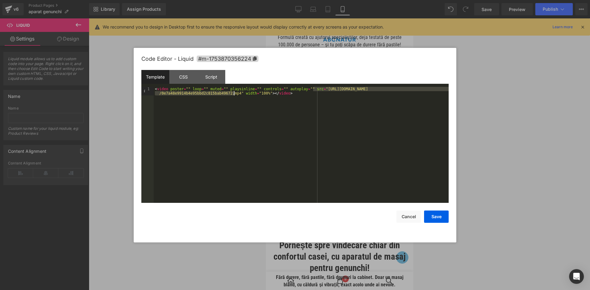
drag, startPoint x: 313, startPoint y: 89, endPoint x: 240, endPoint y: 104, distance: 74.9
click at [234, 94] on div "< video poster = "" loop = "" muted = "" playsinline = "" controls = "" autopla…" at bounding box center [301, 153] width 295 height 133
click at [435, 214] on button "Save" at bounding box center [436, 217] width 25 height 12
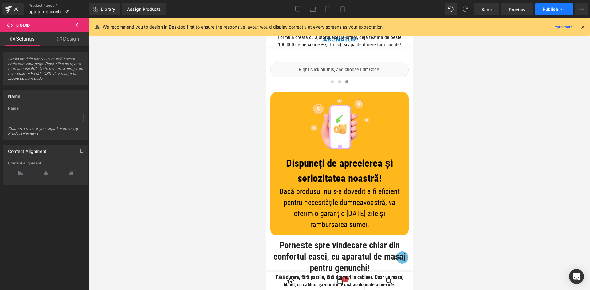
click at [542, 14] on button "Publish" at bounding box center [553, 9] width 37 height 12
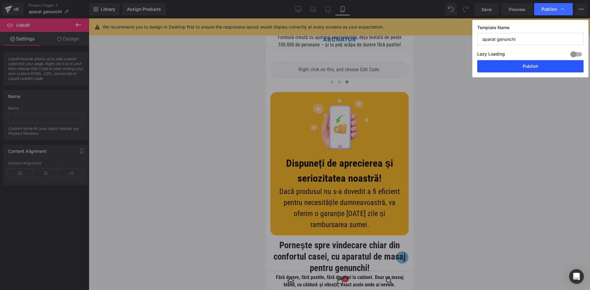
click at [516, 70] on button "Publish" at bounding box center [530, 66] width 106 height 12
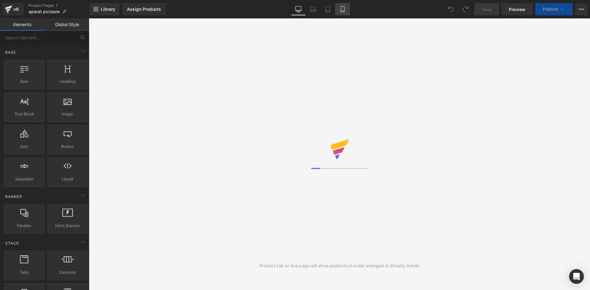
click at [342, 6] on link "Mobile" at bounding box center [342, 9] width 15 height 12
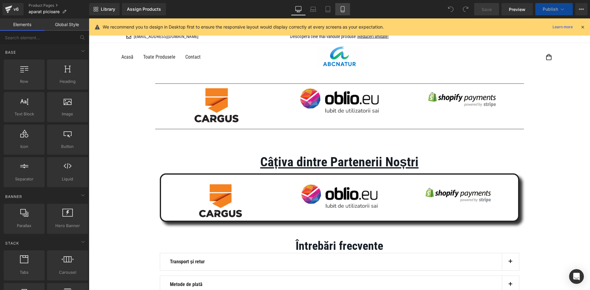
click at [343, 9] on icon at bounding box center [342, 9] width 6 height 6
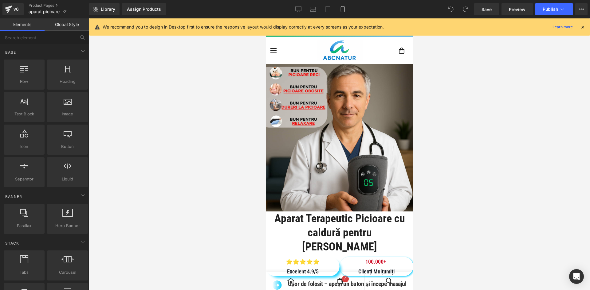
click at [342, 10] on icon at bounding box center [342, 9] width 6 height 6
drag, startPoint x: 582, startPoint y: 25, endPoint x: 564, endPoint y: 43, distance: 24.8
click at [582, 25] on icon at bounding box center [583, 27] width 6 height 6
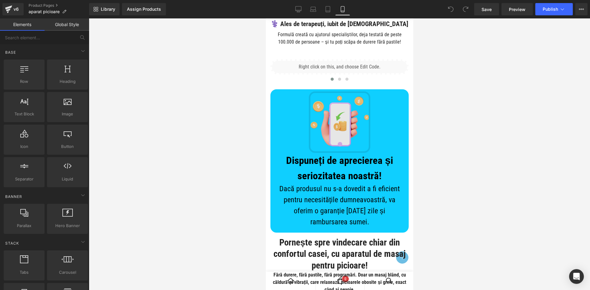
scroll to position [1075, 0]
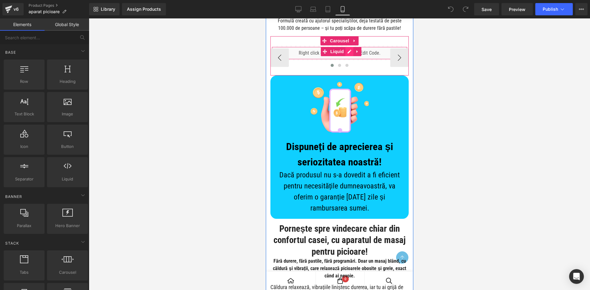
click at [345, 61] on div "Liquid" at bounding box center [339, 52] width 138 height 15
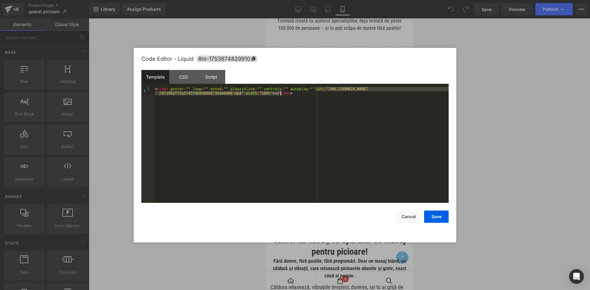
click at [314, 91] on div "< video poster = "" loop = "" muted = "" playsinline = "" controls = "" autopla…" at bounding box center [301, 153] width 295 height 133
drag, startPoint x: 313, startPoint y: 90, endPoint x: 234, endPoint y: 95, distance: 79.4
click at [234, 95] on div "< video poster = "" loop = "" muted = "" playsinline = "" controls = "" autopla…" at bounding box center [301, 153] width 295 height 133
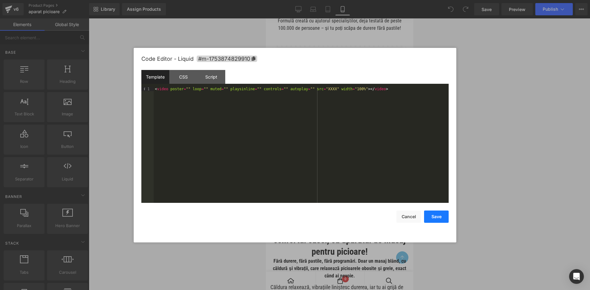
click at [441, 217] on button "Save" at bounding box center [436, 217] width 25 height 12
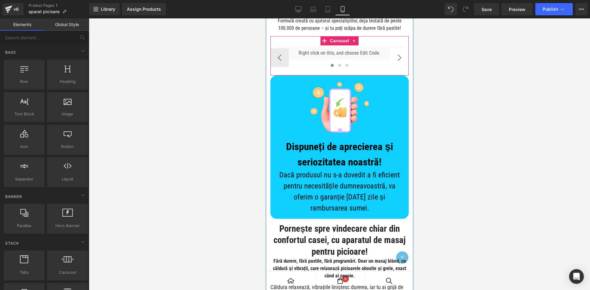
click at [391, 67] on button "›" at bounding box center [399, 58] width 18 height 18
click at [345, 61] on div "Liquid" at bounding box center [339, 52] width 138 height 15
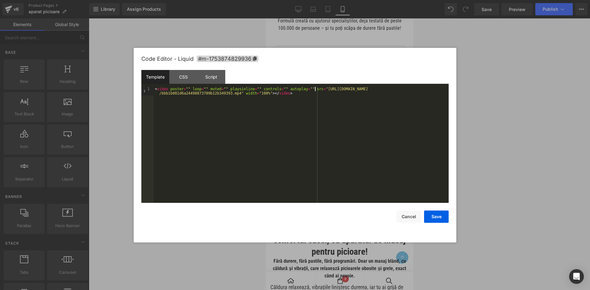
click at [314, 91] on div "< video poster = "" loop = "" muted = "" playsinline = "" controls = "" autopla…" at bounding box center [301, 153] width 295 height 133
click at [314, 90] on div "< video poster = "" loop = "" muted = "" playsinline = "" controls = "" autopla…" at bounding box center [301, 145] width 295 height 116
drag, startPoint x: 317, startPoint y: 90, endPoint x: 233, endPoint y: 94, distance: 83.3
click at [233, 94] on div "< video poster = "" loop = "" muted = "" playsinline = "" controls = "" autopla…" at bounding box center [301, 153] width 295 height 133
click at [441, 213] on button "Save" at bounding box center [436, 217] width 25 height 12
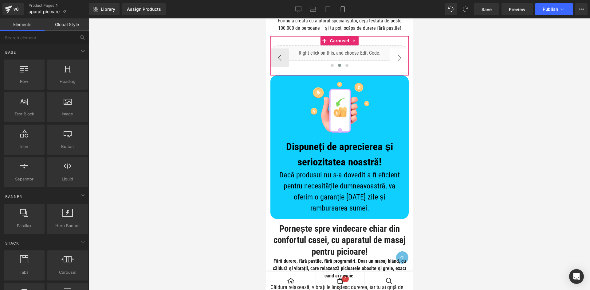
click at [390, 67] on button "›" at bounding box center [399, 58] width 18 height 18
click at [346, 61] on div "Liquid" at bounding box center [339, 52] width 138 height 15
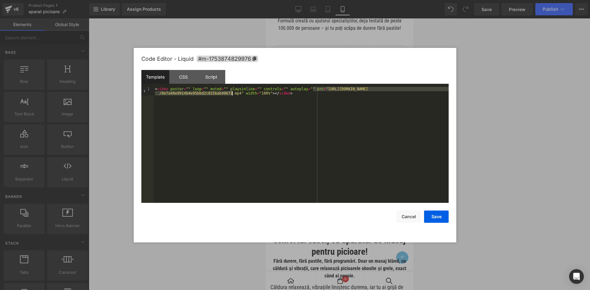
drag, startPoint x: 313, startPoint y: 89, endPoint x: 233, endPoint y: 93, distance: 80.6
click at [233, 93] on div "< video poster = "" loop = "" muted = "" playsinline = "" controls = "" autopla…" at bounding box center [301, 153] width 295 height 133
click at [324, 90] on div "< video poster = "" loop = "" muted = "" playsinline = "" controls = "" autopla…" at bounding box center [301, 149] width 295 height 125
click at [445, 217] on button "Save" at bounding box center [436, 217] width 25 height 12
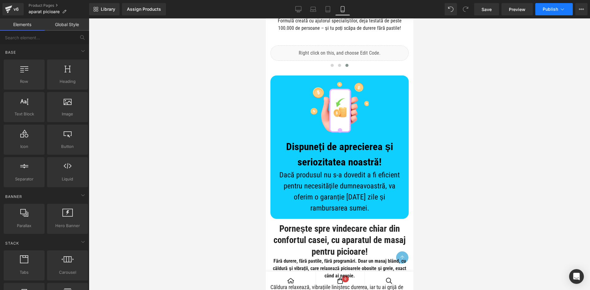
click at [542, 10] on button "Publish" at bounding box center [553, 9] width 37 height 12
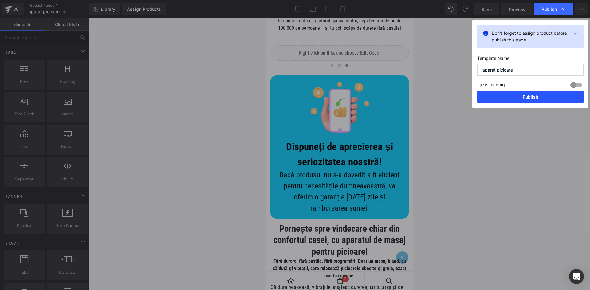
click at [524, 93] on button "Publish" at bounding box center [530, 97] width 106 height 12
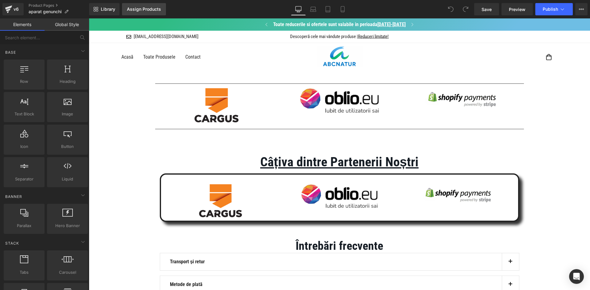
click at [155, 9] on div "Assign Products" at bounding box center [144, 9] width 34 height 5
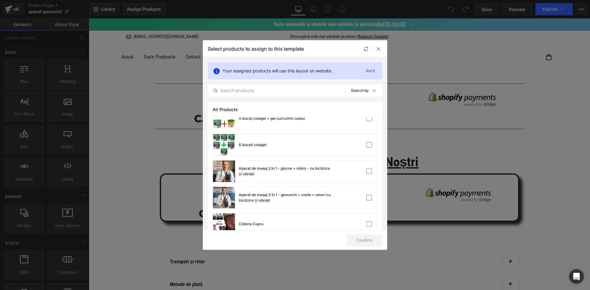
scroll to position [338, 0]
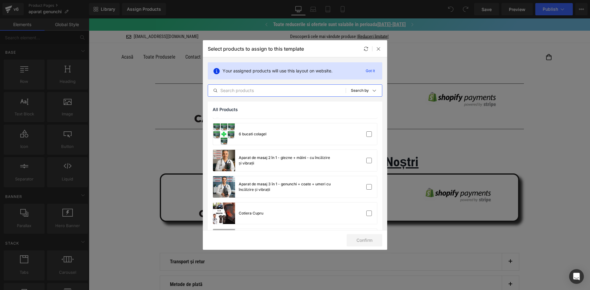
click at [244, 92] on input "text" at bounding box center [277, 90] width 138 height 7
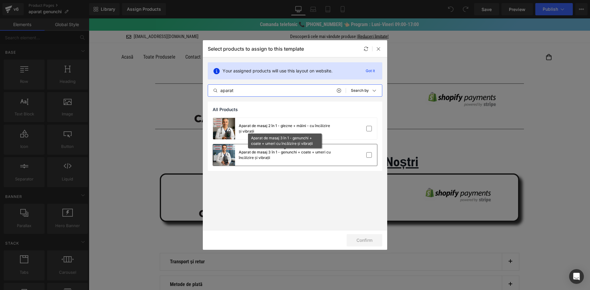
type input "aparat"
click at [301, 154] on div "Aparat de masaj 3 în 1 - genunchi + coate + umeri cu încălzire și vibrații" at bounding box center [285, 155] width 92 height 11
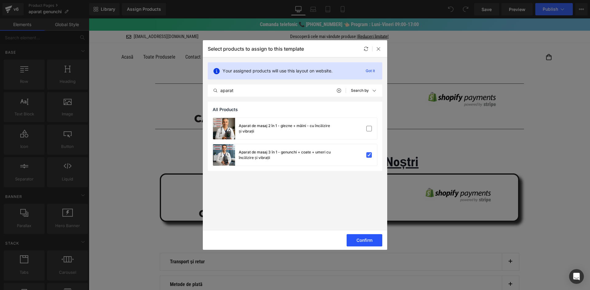
click at [371, 242] on button "Confirm" at bounding box center [365, 240] width 36 height 12
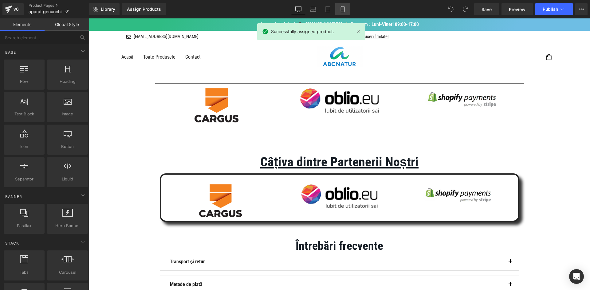
click at [342, 10] on icon at bounding box center [342, 9] width 6 height 6
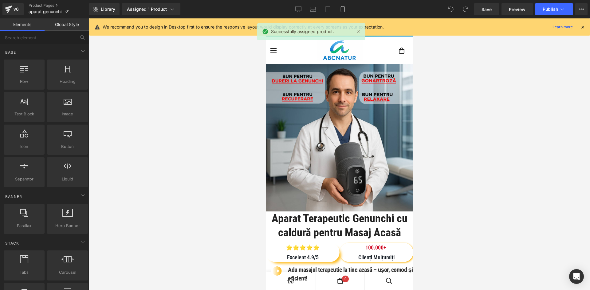
click at [582, 27] on icon at bounding box center [583, 27] width 6 height 6
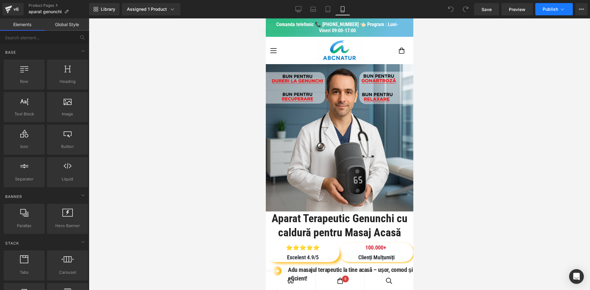
click at [561, 11] on icon at bounding box center [562, 9] width 6 height 6
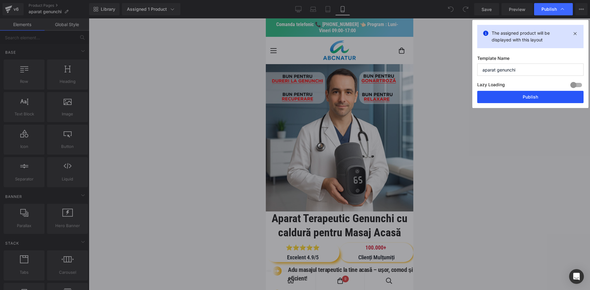
click at [518, 96] on button "Publish" at bounding box center [530, 97] width 106 height 12
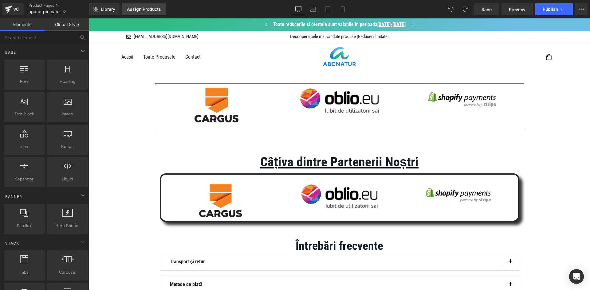
click at [153, 11] on div "Assign Products" at bounding box center [144, 9] width 34 height 5
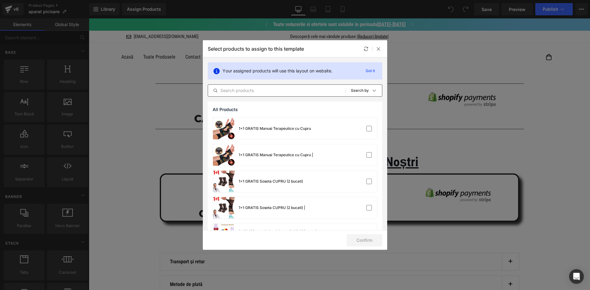
click at [280, 90] on input "text" at bounding box center [277, 90] width 138 height 7
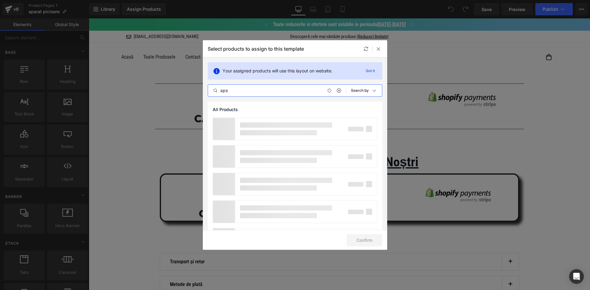
drag, startPoint x: 228, startPoint y: 90, endPoint x: 233, endPoint y: 92, distance: 5.4
click at [226, 90] on input "aps" at bounding box center [277, 90] width 138 height 7
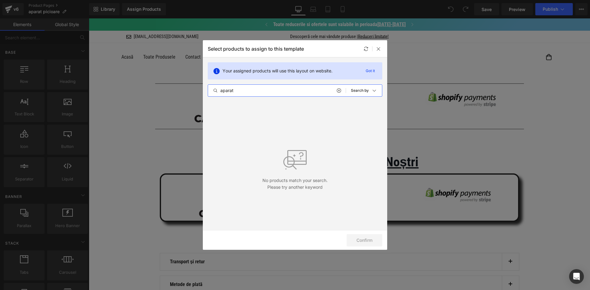
type input "aparat"
click at [249, 100] on div "Your assigned products will use this layout on website. Got it aparat All Produ…" at bounding box center [295, 79] width 184 height 44
click at [340, 92] on icon at bounding box center [338, 90] width 4 height 5
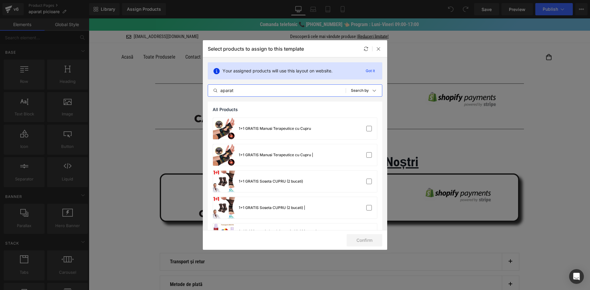
click at [306, 93] on input "aparat" at bounding box center [277, 90] width 138 height 7
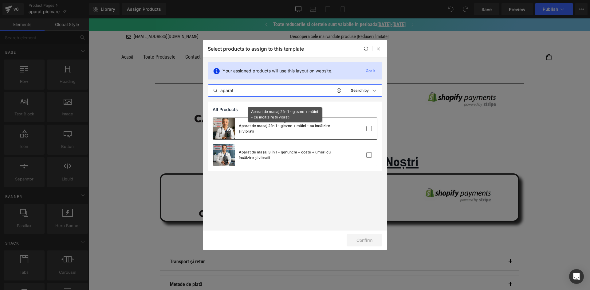
type input "aparat"
click at [308, 133] on div "Aparat de masaj 2 în 1 - glezne + mâini - cu încălzire și vibrații" at bounding box center [285, 128] width 92 height 11
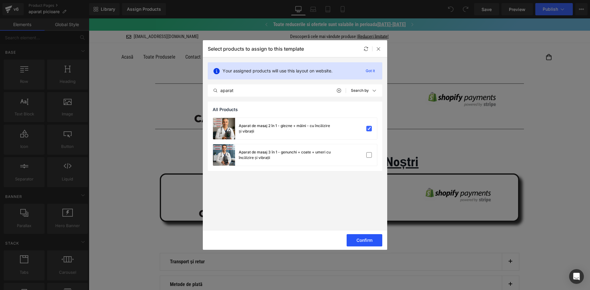
click at [363, 242] on button "Confirm" at bounding box center [365, 240] width 36 height 12
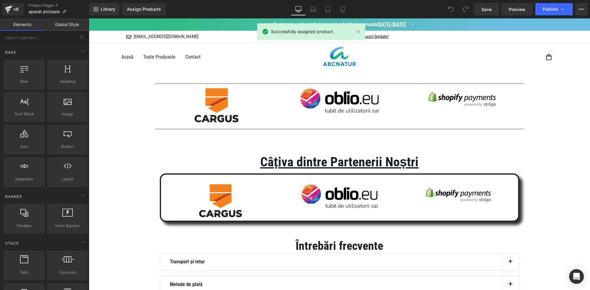
click at [547, 12] on button "Publish" at bounding box center [553, 9] width 37 height 12
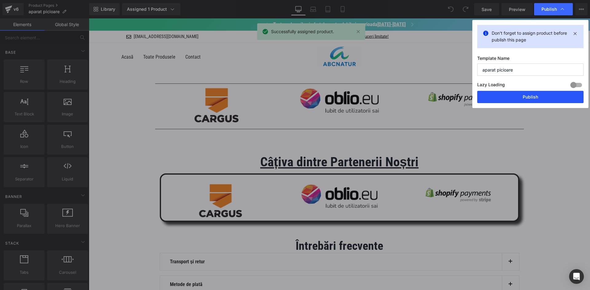
click at [519, 97] on button "Publish" at bounding box center [530, 97] width 106 height 12
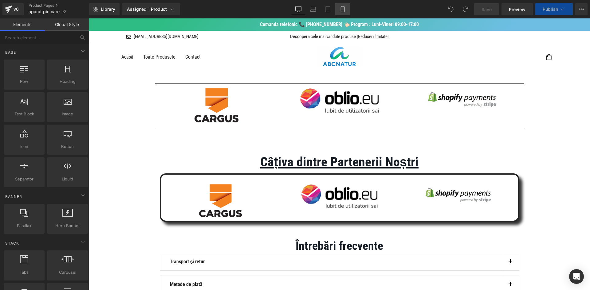
click at [339, 9] on link "Mobile" at bounding box center [342, 9] width 15 height 12
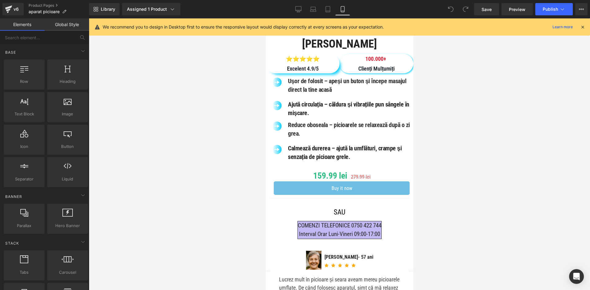
scroll to position [215, 0]
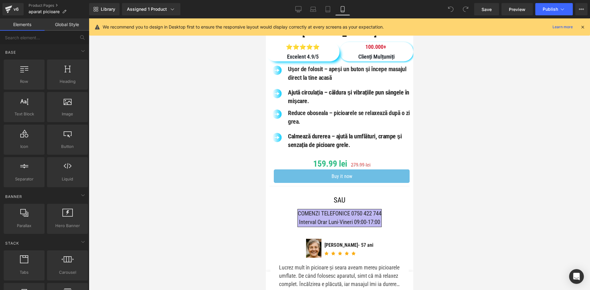
click at [323, 159] on div "159.99 lei 279.99 lei (P) Price Buy it now (P) Dynamic Checkout Button Row Sepa…" at bounding box center [338, 174] width 147 height 38
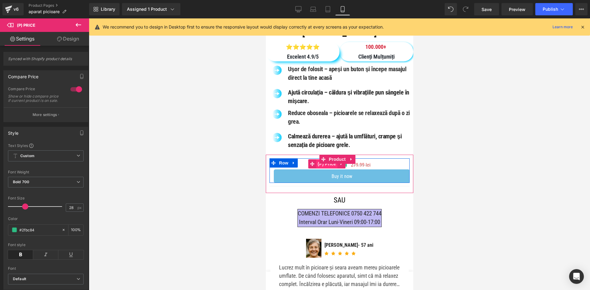
click at [327, 160] on span "(P) Price" at bounding box center [327, 163] width 22 height 9
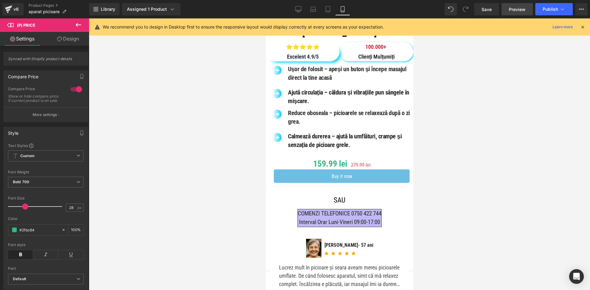
click at [517, 8] on span "Preview" at bounding box center [517, 9] width 17 height 6
click at [340, 155] on span "Product" at bounding box center [337, 159] width 20 height 9
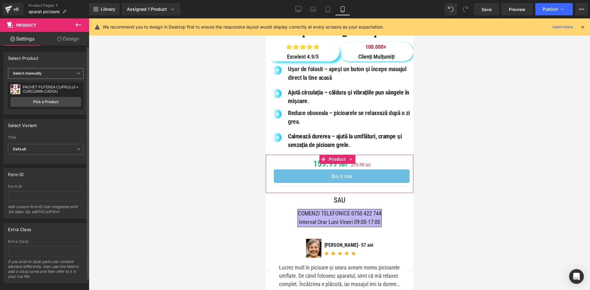
click at [60, 77] on span "Select manually" at bounding box center [46, 73] width 76 height 11
click at [60, 81] on div "Display by assigned product" at bounding box center [42, 83] width 50 height 4
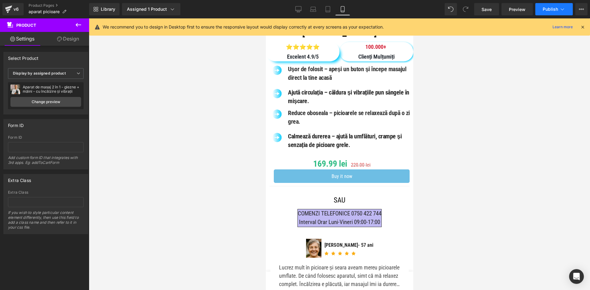
click at [539, 11] on button "Publish" at bounding box center [553, 9] width 37 height 12
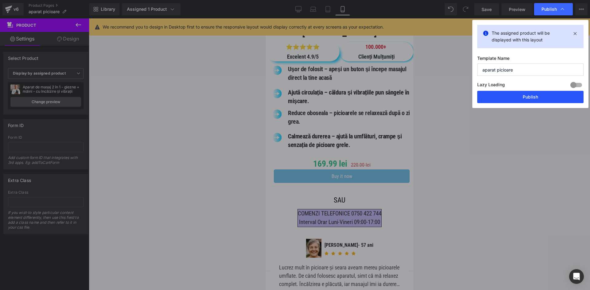
click at [527, 95] on button "Publish" at bounding box center [530, 97] width 106 height 12
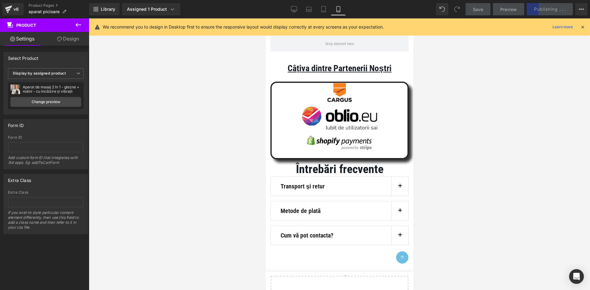
drag, startPoint x: 411, startPoint y: 47, endPoint x: 679, endPoint y: 263, distance: 343.6
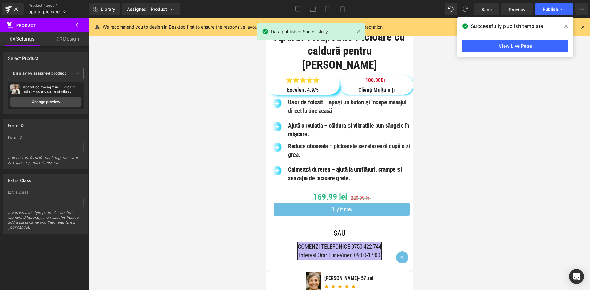
scroll to position [0, 0]
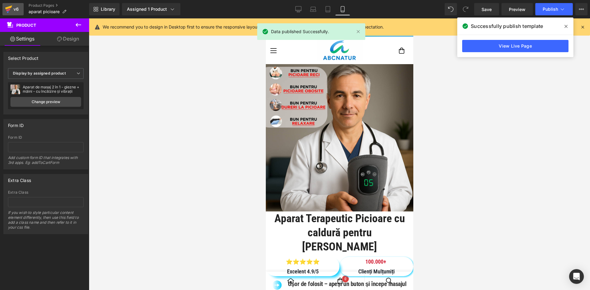
click at [14, 10] on div "v6" at bounding box center [16, 9] width 8 height 8
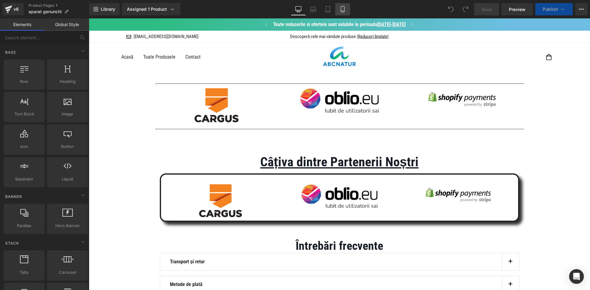
click at [342, 7] on icon at bounding box center [342, 9] width 6 height 6
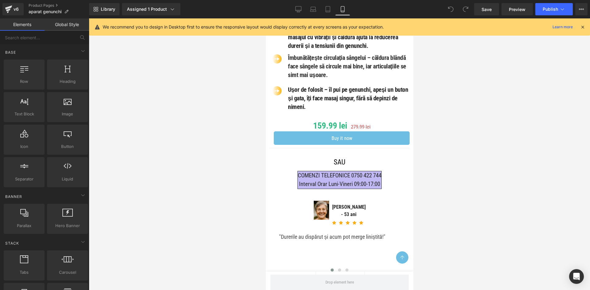
scroll to position [307, 0]
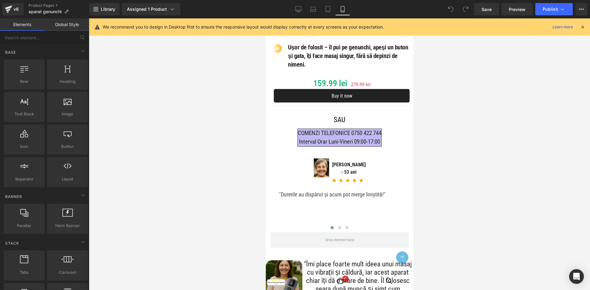
click at [345, 103] on div "Buy it now (P) Dynamic Checkout Button" at bounding box center [341, 96] width 136 height 14
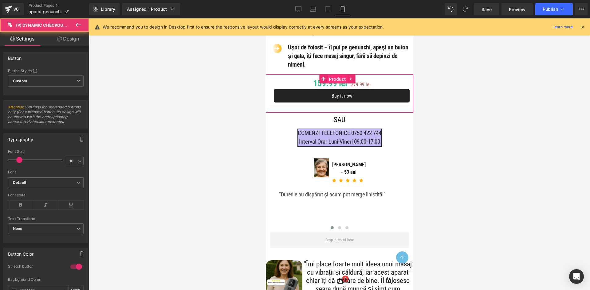
click at [340, 84] on span "Product" at bounding box center [337, 79] width 20 height 9
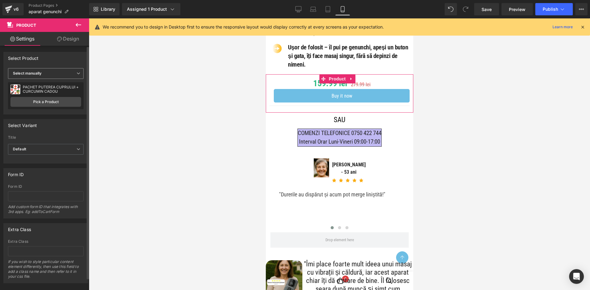
click at [49, 75] on span "Select manually" at bounding box center [46, 73] width 76 height 11
click at [47, 95] on li "Select manually" at bounding box center [44, 92] width 73 height 9
click at [47, 73] on span "Select manually" at bounding box center [46, 73] width 76 height 11
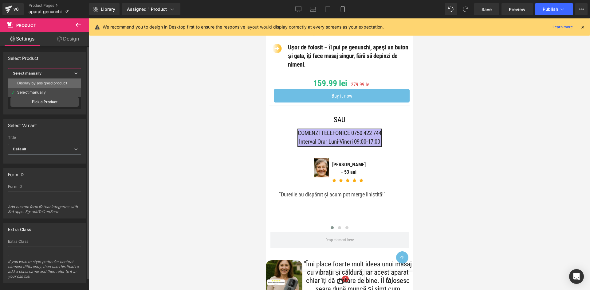
click at [45, 84] on div "Display by assigned product" at bounding box center [42, 83] width 50 height 4
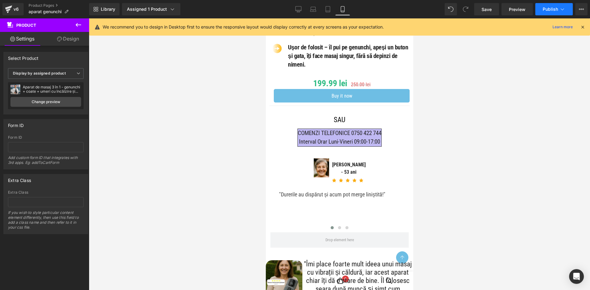
click at [547, 8] on span "Publish" at bounding box center [550, 9] width 15 height 5
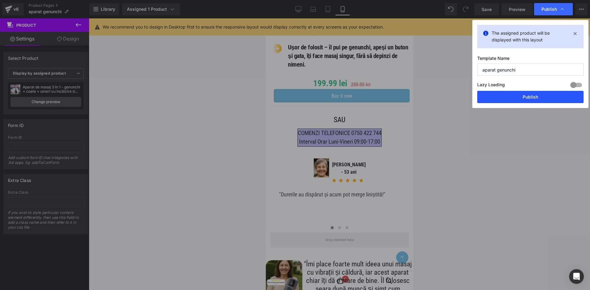
click at [533, 96] on button "Publish" at bounding box center [530, 97] width 106 height 12
